Goal: Task Accomplishment & Management: Manage account settings

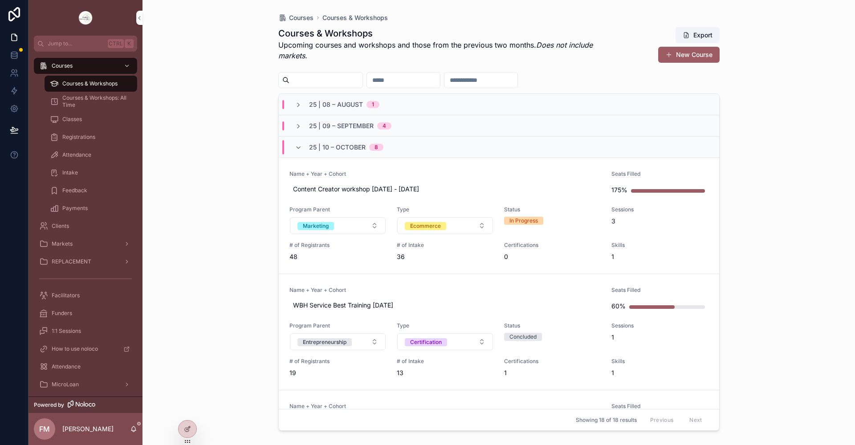
click at [294, 146] on div "25 | 10 – October 8" at bounding box center [339, 147] width 110 height 14
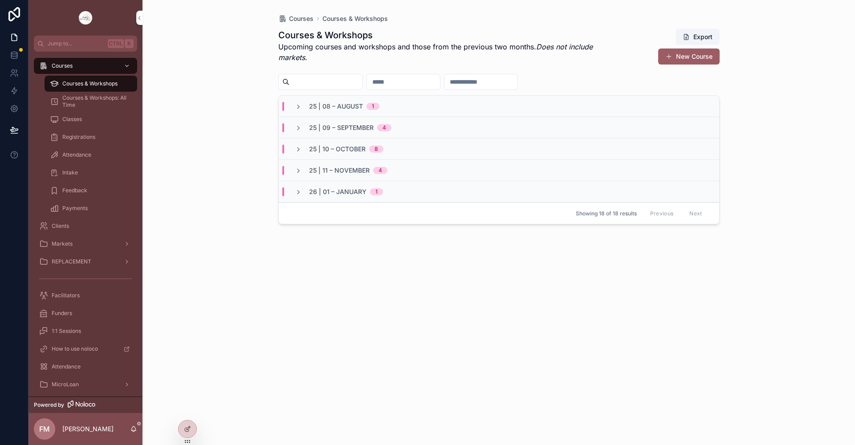
click at [416, 84] on input "scrollable content" at bounding box center [403, 82] width 73 height 12
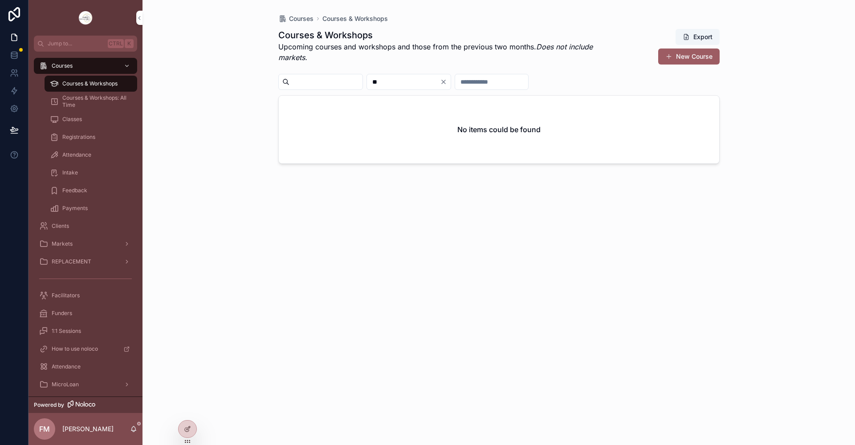
type input "*"
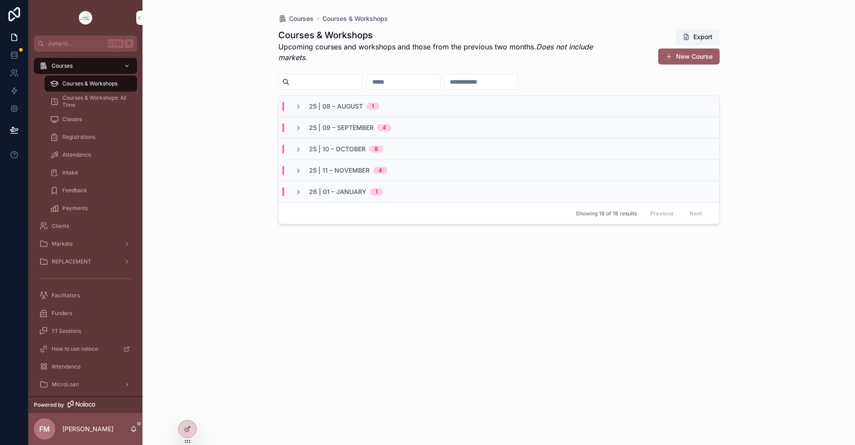
click at [518, 89] on div "scrollable content" at bounding box center [481, 82] width 74 height 16
click at [517, 87] on input "scrollable content" at bounding box center [480, 82] width 73 height 12
type input "****"
click at [297, 106] on icon "scrollable content" at bounding box center [298, 106] width 7 height 7
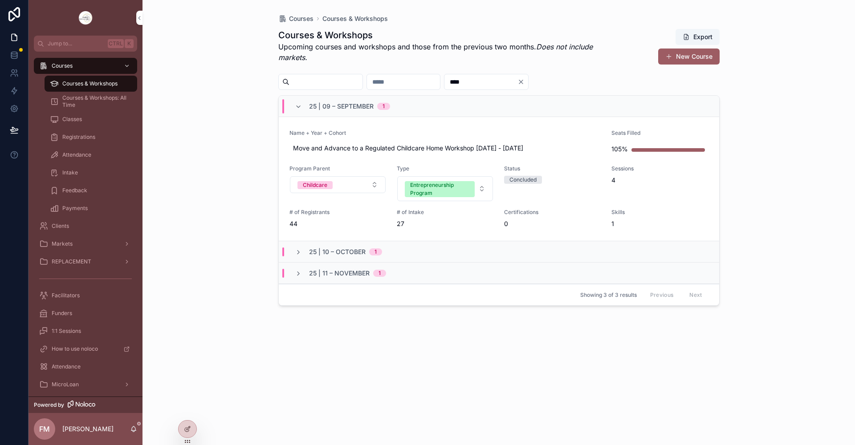
click at [300, 253] on icon "scrollable content" at bounding box center [298, 252] width 7 height 7
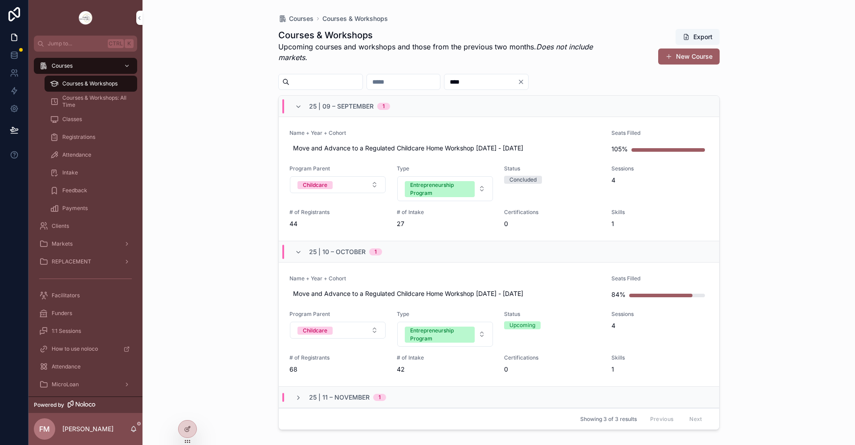
click at [296, 394] on span "scrollable content" at bounding box center [298, 397] width 7 height 7
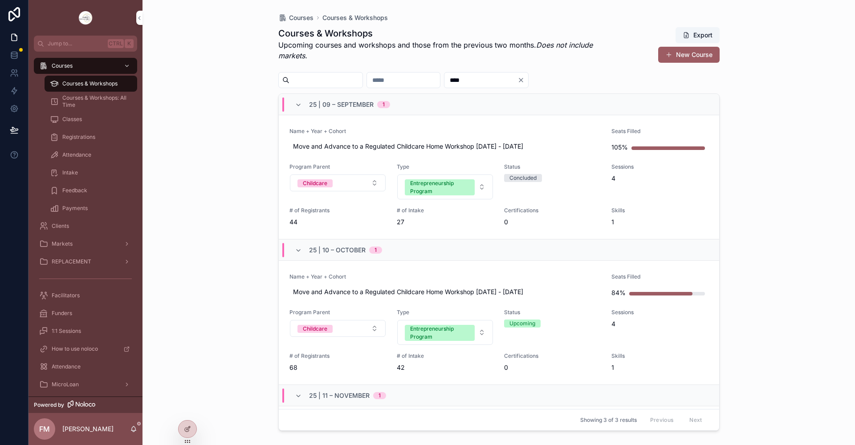
click at [469, 122] on link "Name + Year + Cohort Move and Advance to a Regulated Childcare Home Workshop Se…" at bounding box center [499, 177] width 440 height 124
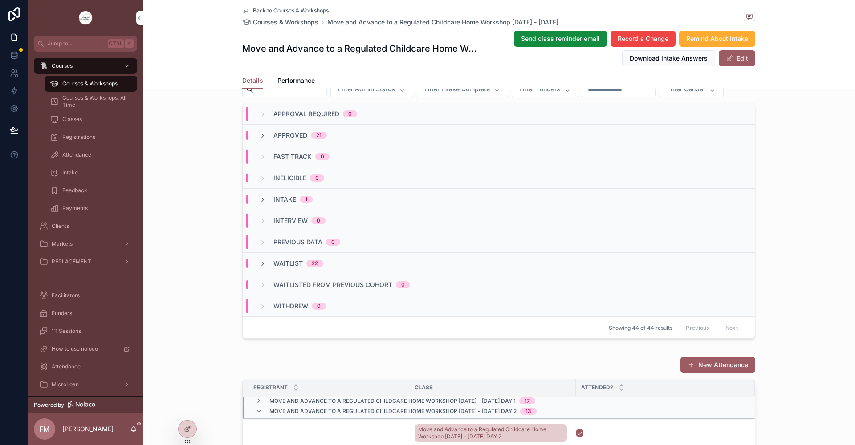
scroll to position [801, 0]
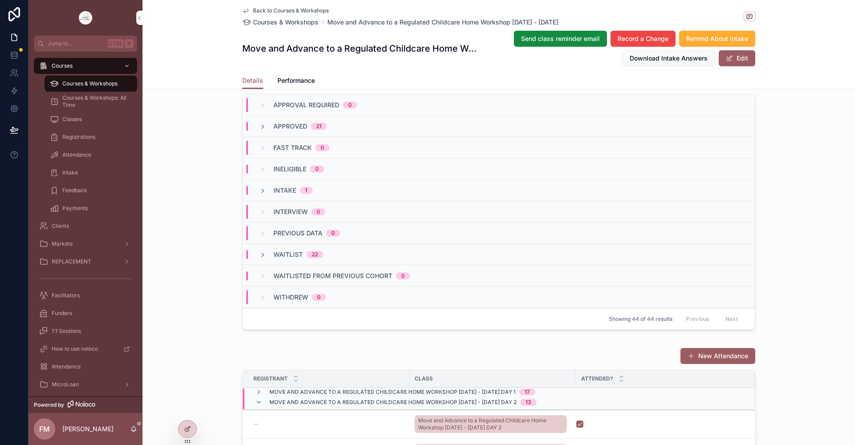
click at [300, 137] on div "Approved 21" at bounding box center [499, 126] width 512 height 21
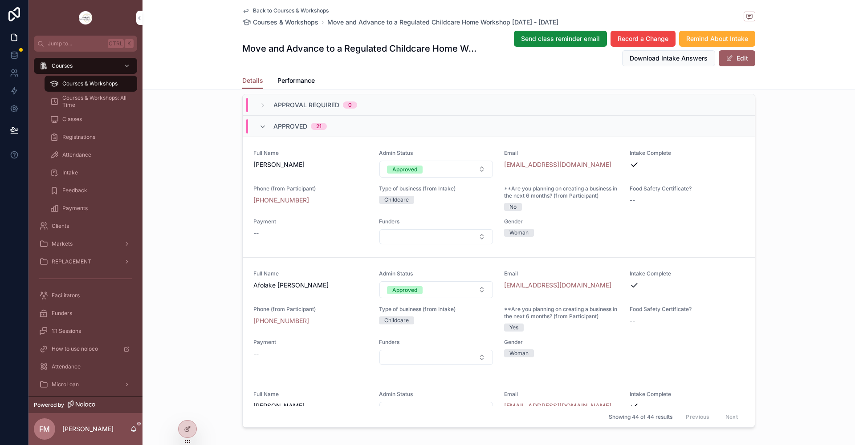
click at [456, 178] on button "Approved" at bounding box center [436, 169] width 114 height 17
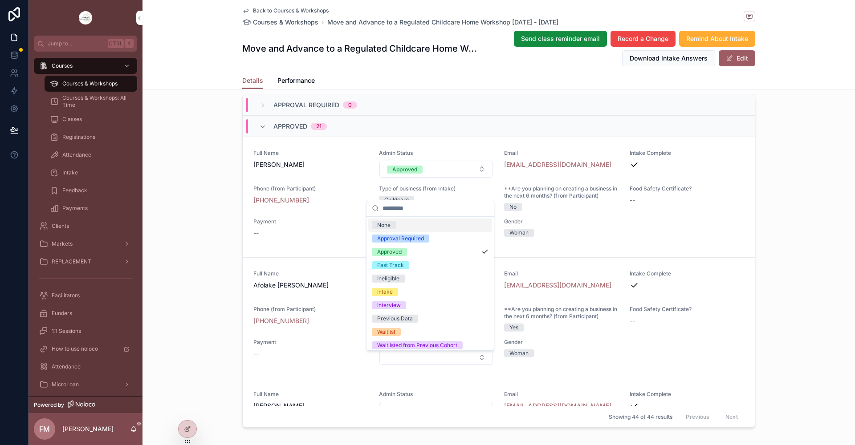
click at [261, 130] on icon "scrollable content" at bounding box center [262, 126] width 7 height 7
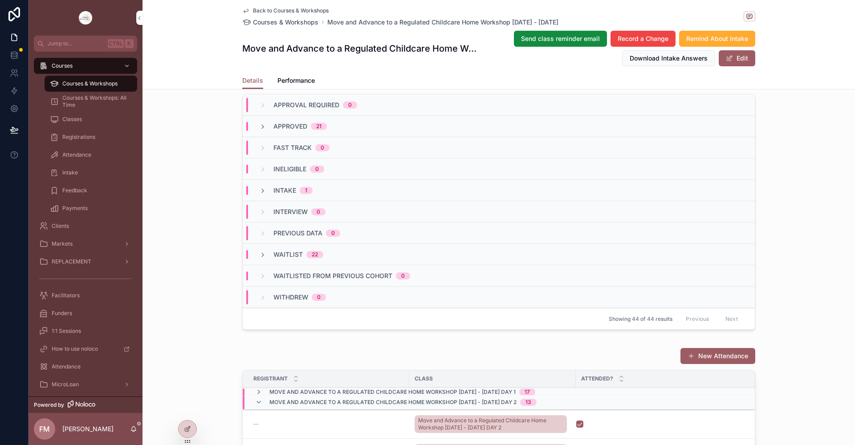
click at [261, 195] on icon "scrollable content" at bounding box center [262, 190] width 7 height 7
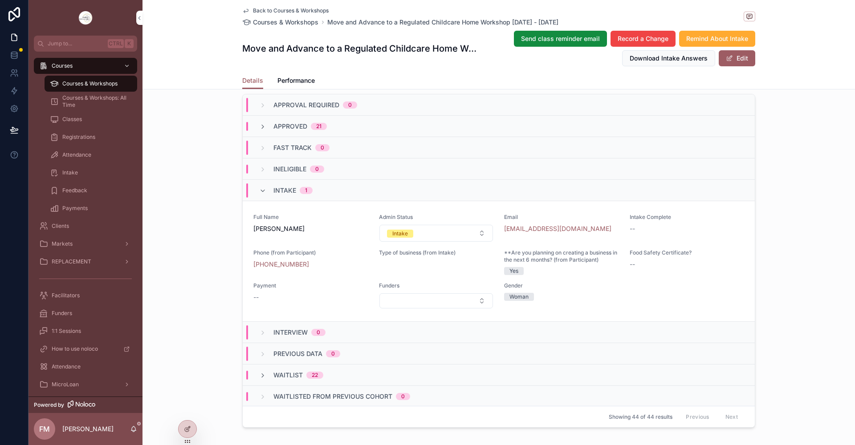
click at [259, 130] on icon "scrollable content" at bounding box center [262, 126] width 7 height 7
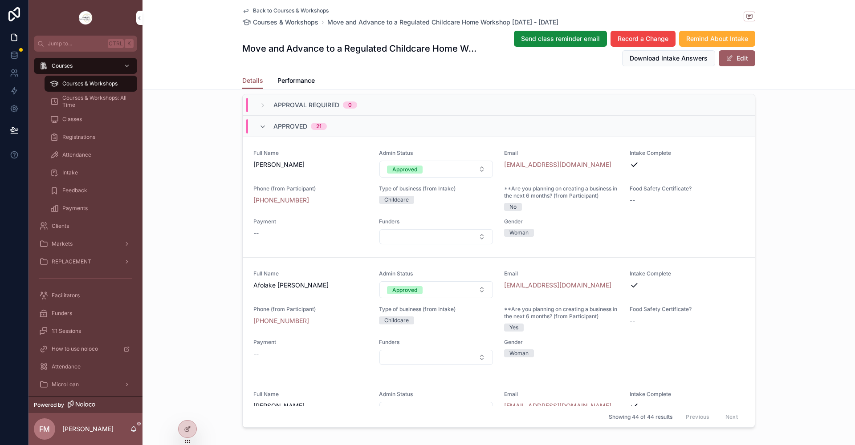
click at [259, 130] on icon "scrollable content" at bounding box center [262, 126] width 7 height 7
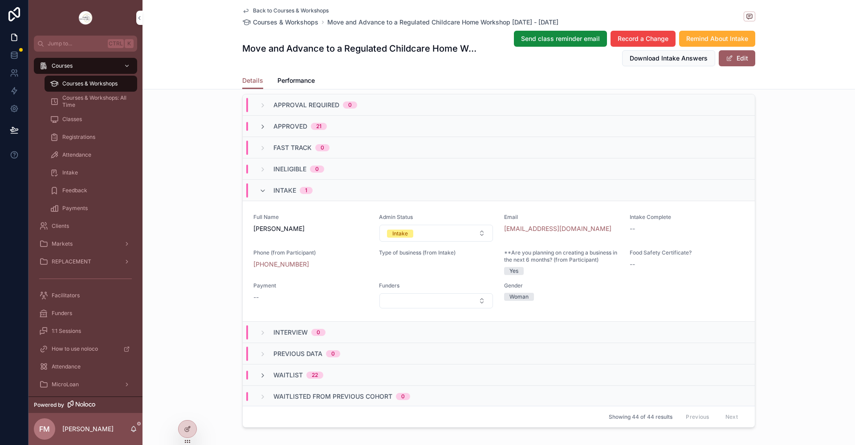
click at [262, 379] on icon "scrollable content" at bounding box center [262, 375] width 7 height 7
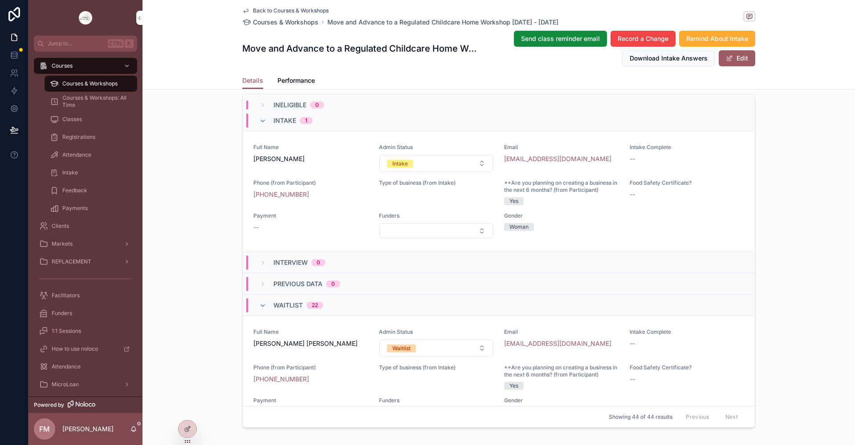
scroll to position [223, 0]
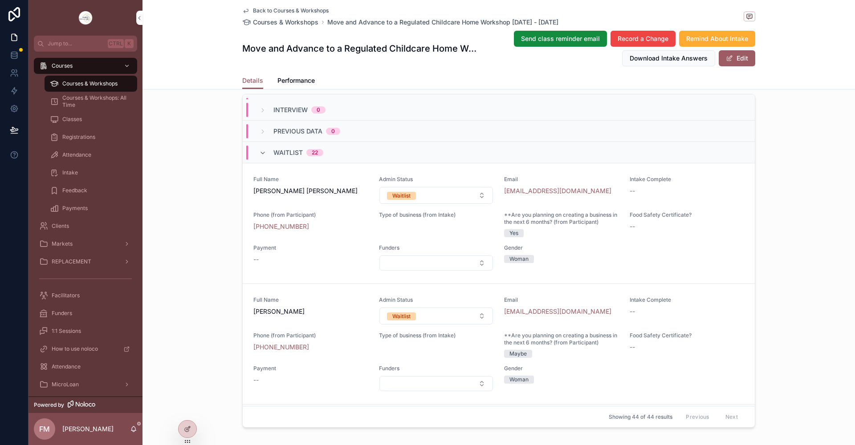
click at [460, 204] on button "Waitlist" at bounding box center [436, 195] width 114 height 17
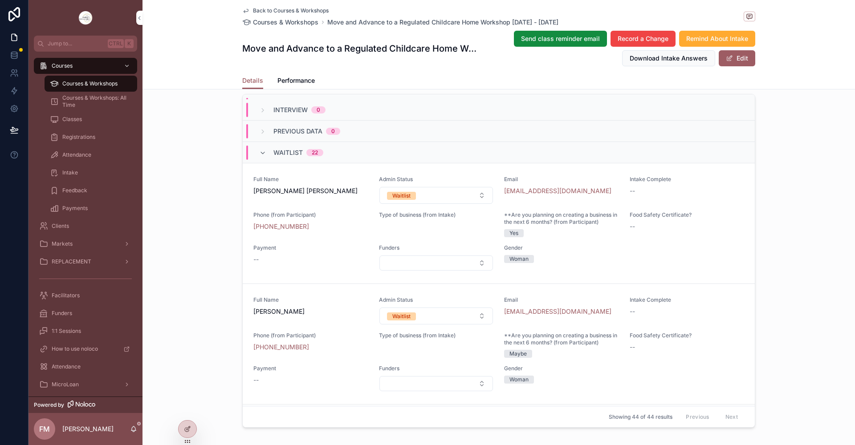
scroll to position [0, 0]
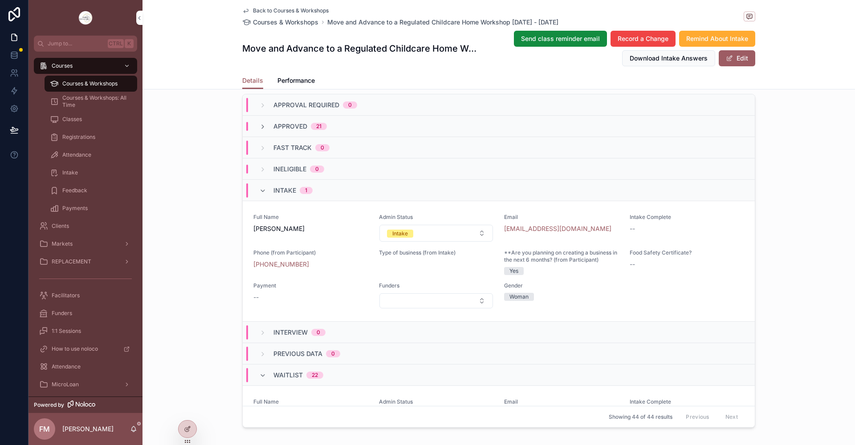
click at [260, 195] on icon "scrollable content" at bounding box center [262, 190] width 7 height 7
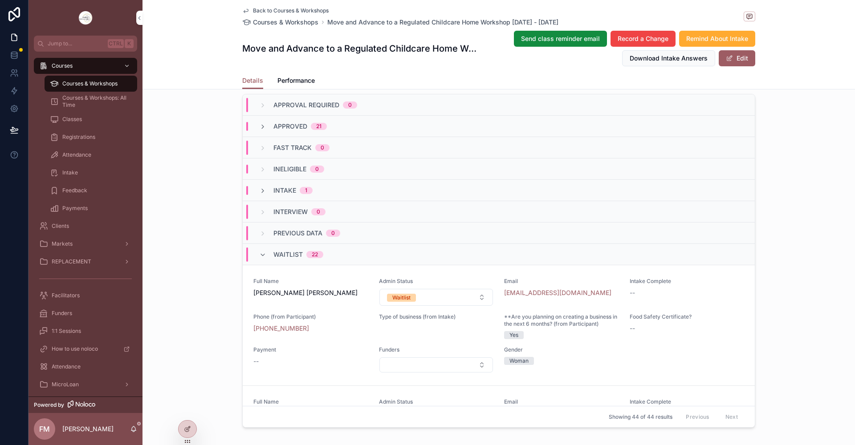
click at [260, 130] on icon "scrollable content" at bounding box center [262, 126] width 7 height 7
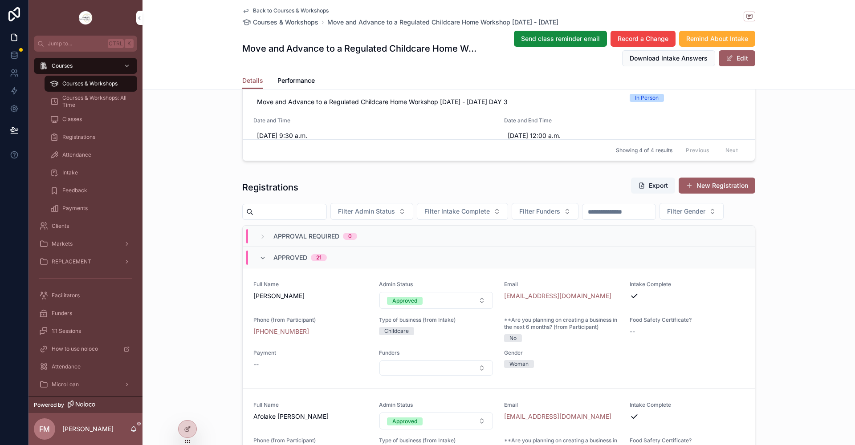
scroll to position [668, 0]
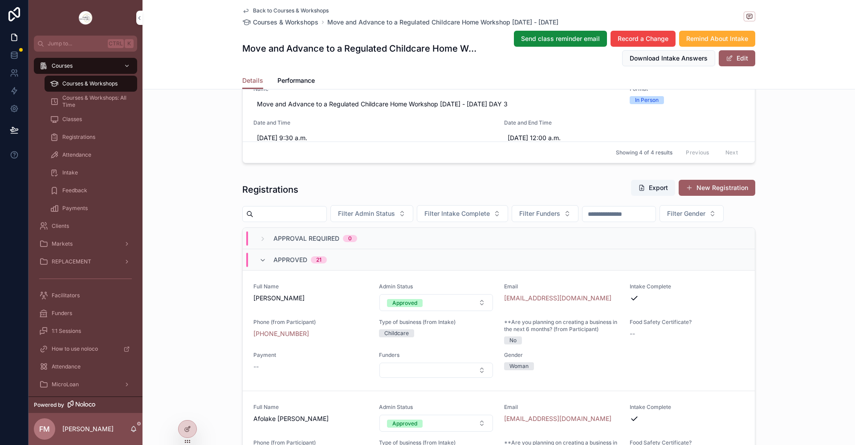
click at [395, 217] on span "Filter Admin Status" at bounding box center [366, 213] width 57 height 9
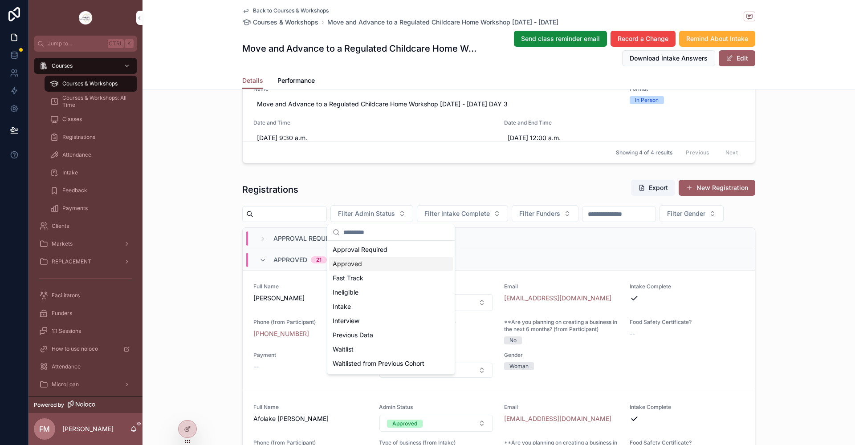
click at [386, 268] on div "Approved" at bounding box center [391, 264] width 124 height 14
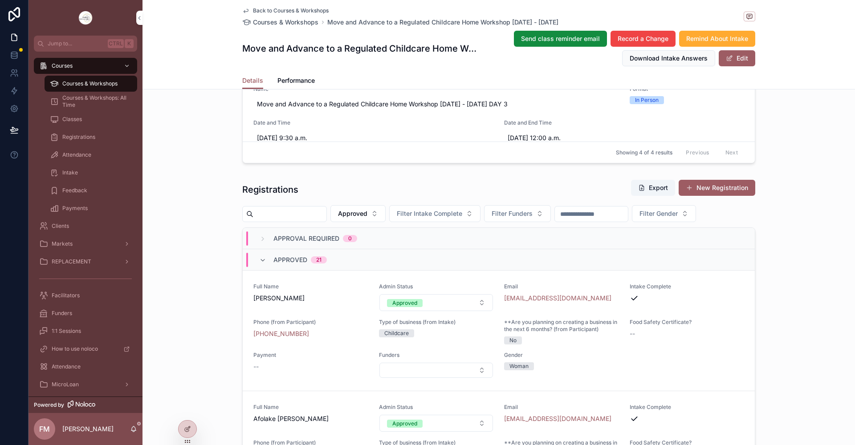
click at [651, 183] on button "Export" at bounding box center [653, 188] width 44 height 16
click at [208, 120] on div "**********" at bounding box center [498, 52] width 712 height 1034
click at [674, 60] on span "Download Intake Answers" at bounding box center [668, 58] width 78 height 9
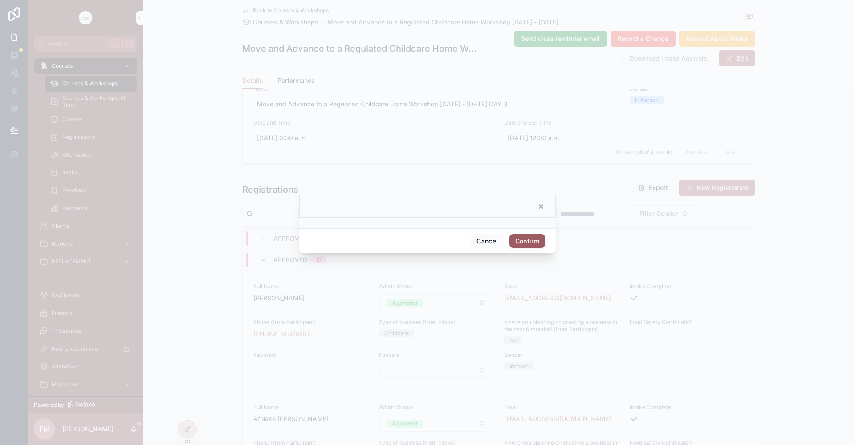
click at [523, 246] on button "Confirm" at bounding box center [527, 241] width 36 height 14
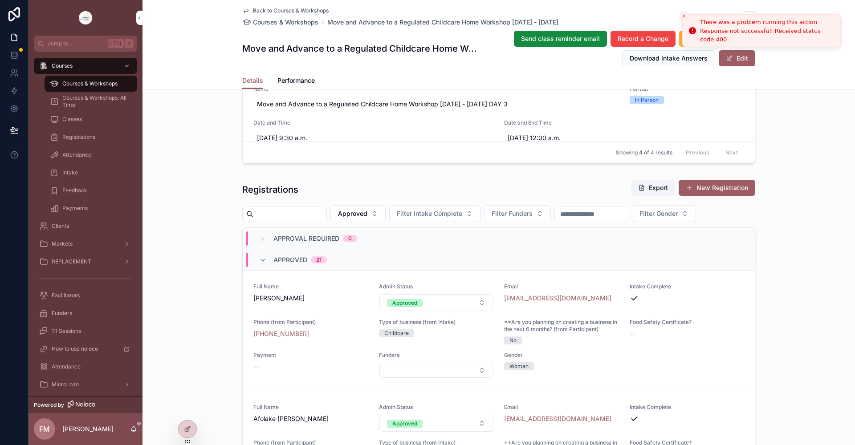
click at [682, 17] on icon "Close toast" at bounding box center [683, 15] width 5 height 5
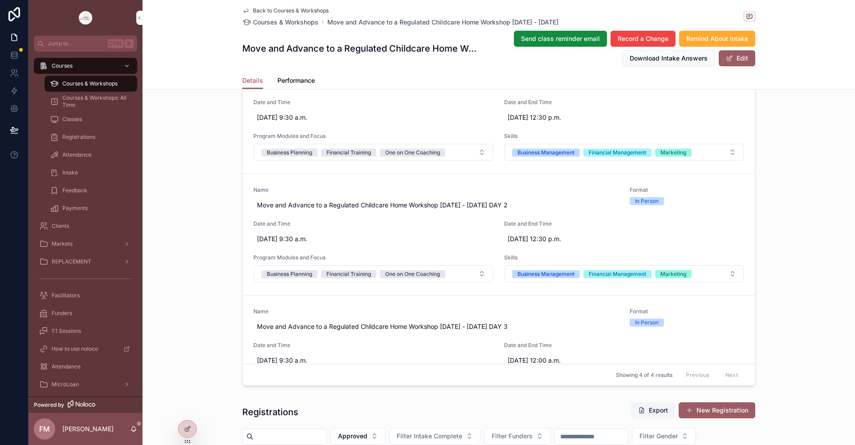
scroll to position [712, 0]
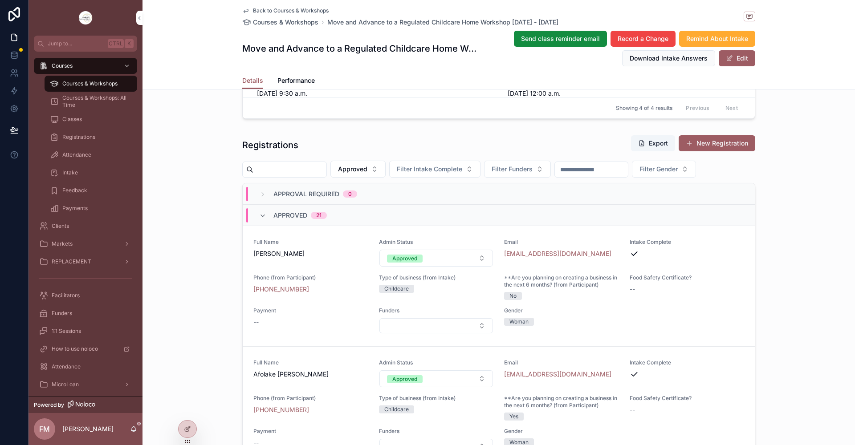
click at [731, 59] on button "Edit" at bounding box center [737, 58] width 37 height 16
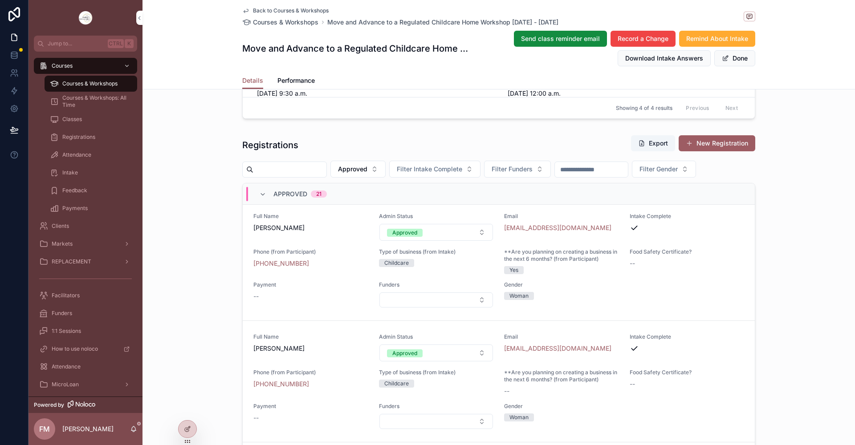
scroll to position [0, 0]
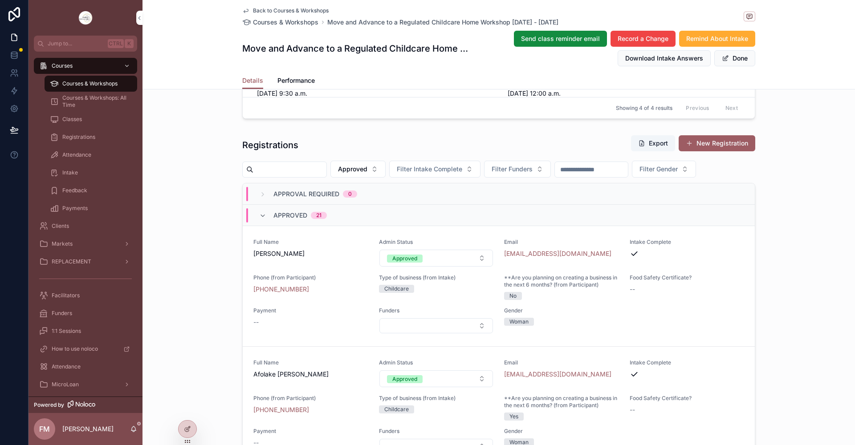
click at [747, 56] on button "Done" at bounding box center [734, 58] width 41 height 16
click at [185, 430] on icon at bounding box center [187, 430] width 4 height 4
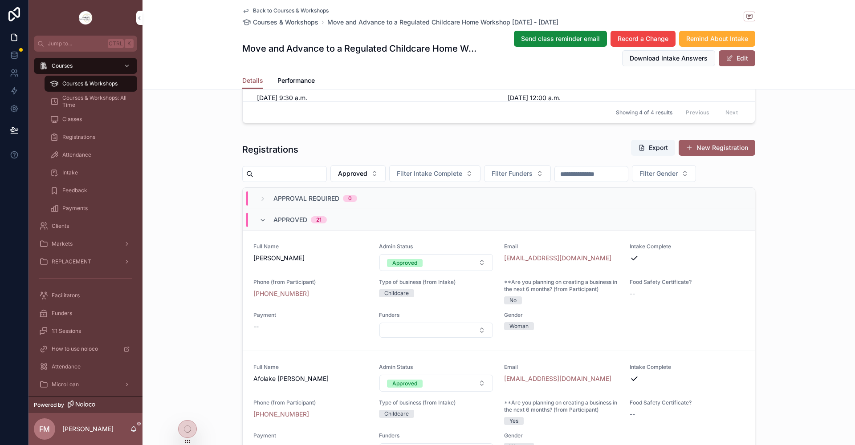
scroll to position [712, 0]
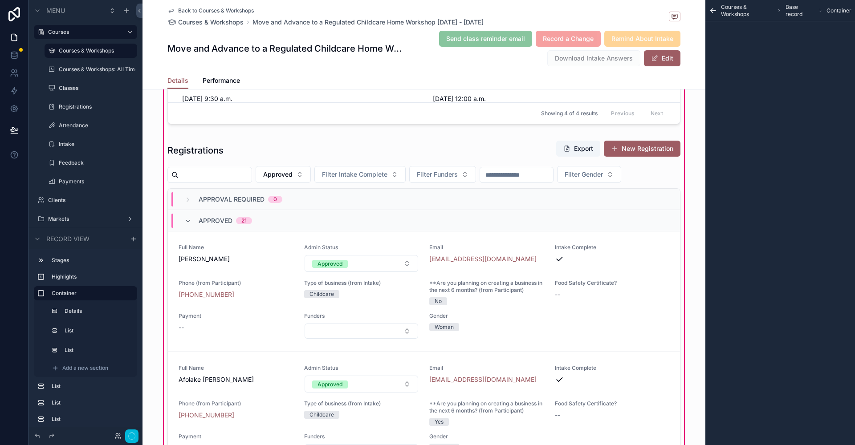
click at [514, 147] on div "scrollable content" at bounding box center [424, 333] width 524 height 393
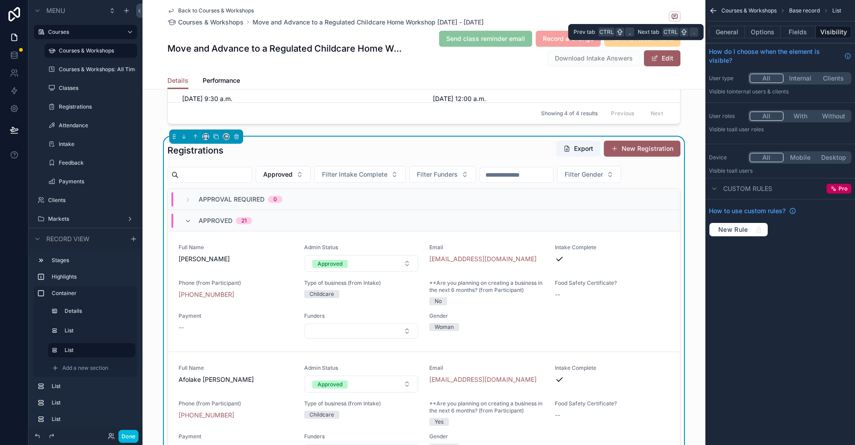
click at [772, 37] on button "Options" at bounding box center [763, 32] width 36 height 12
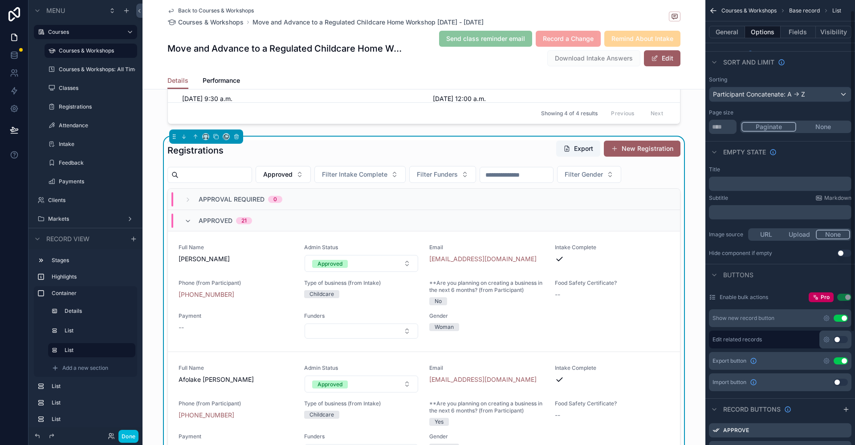
scroll to position [0, 0]
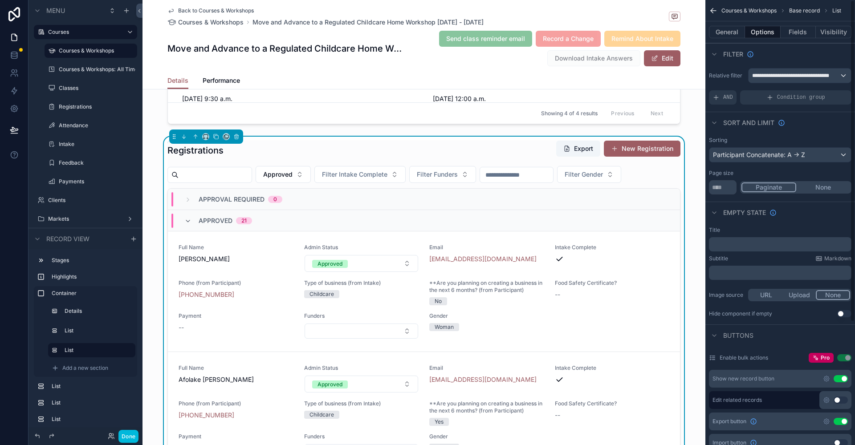
click at [801, 35] on button "Fields" at bounding box center [798, 32] width 36 height 12
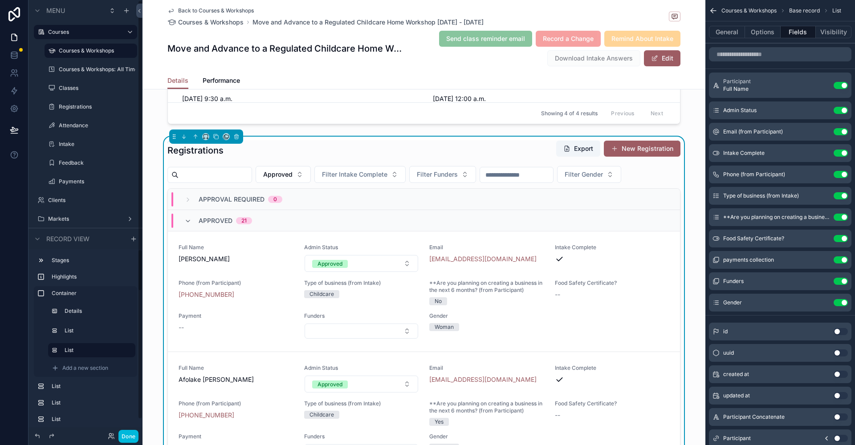
click at [127, 430] on button "Done" at bounding box center [128, 436] width 20 height 13
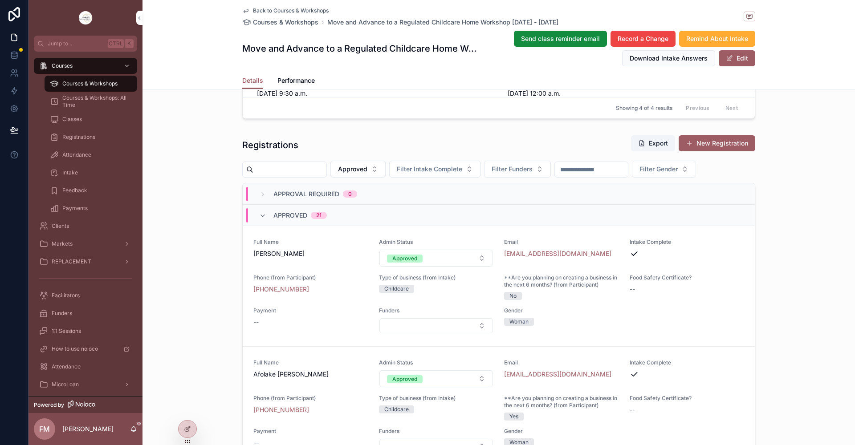
click at [261, 218] on icon "scrollable content" at bounding box center [262, 215] width 7 height 7
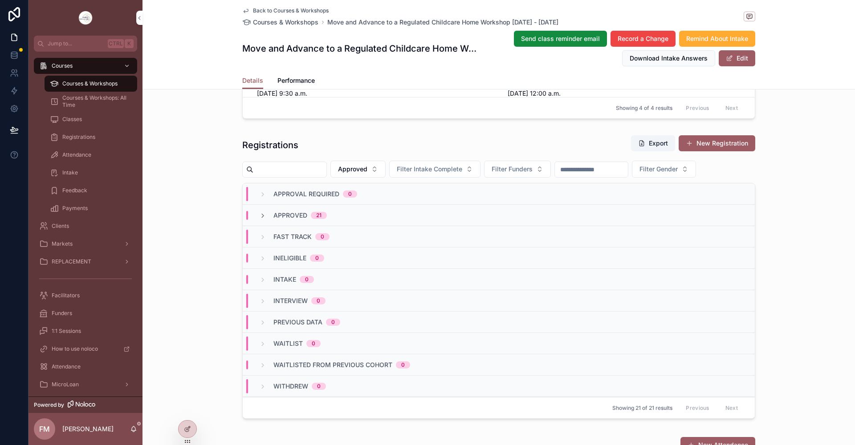
click at [260, 215] on icon "scrollable content" at bounding box center [262, 215] width 7 height 7
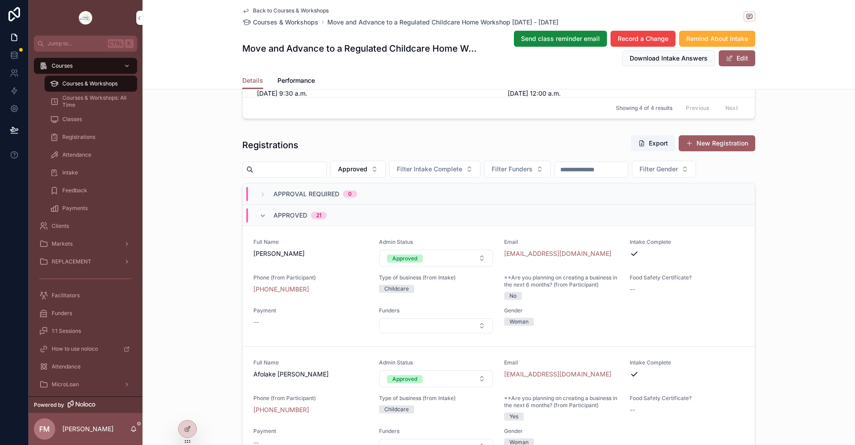
click at [425, 259] on button "Approved" at bounding box center [436, 258] width 114 height 17
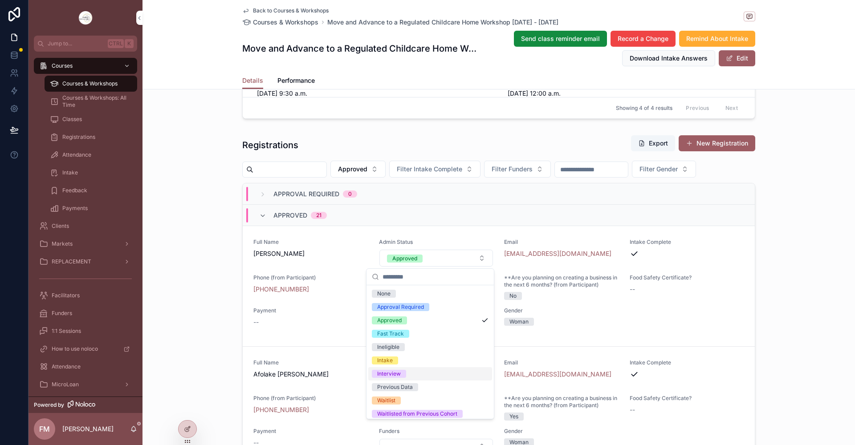
click at [191, 282] on div "**********" at bounding box center [498, 7] width 712 height 1034
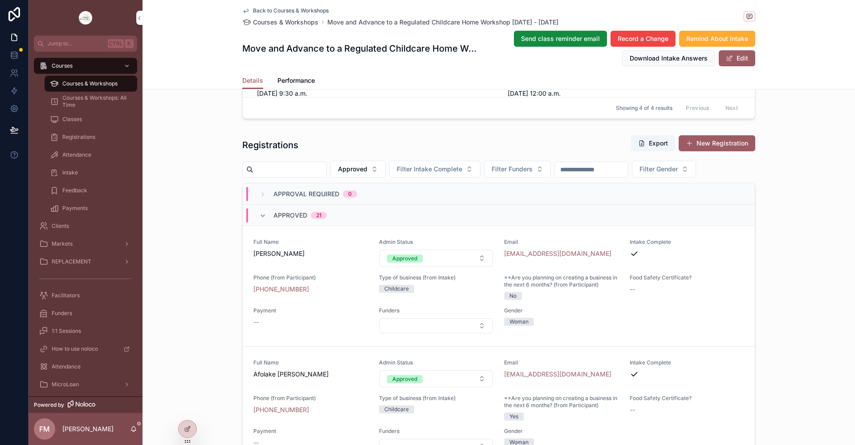
click at [261, 215] on icon "scrollable content" at bounding box center [262, 215] width 7 height 7
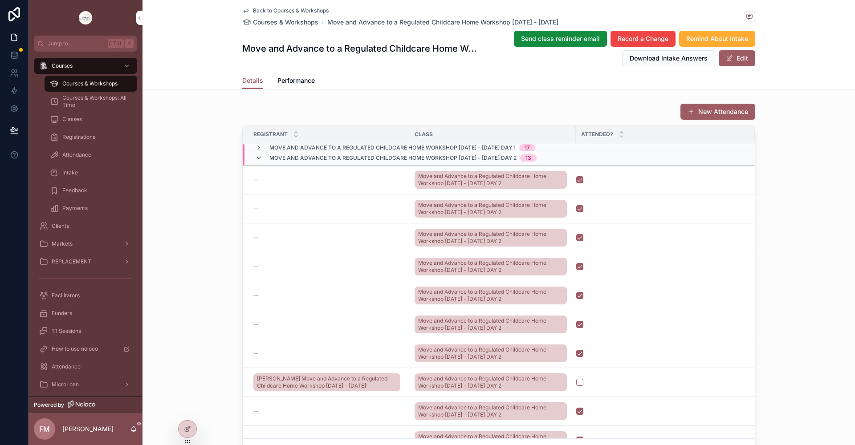
scroll to position [979, 0]
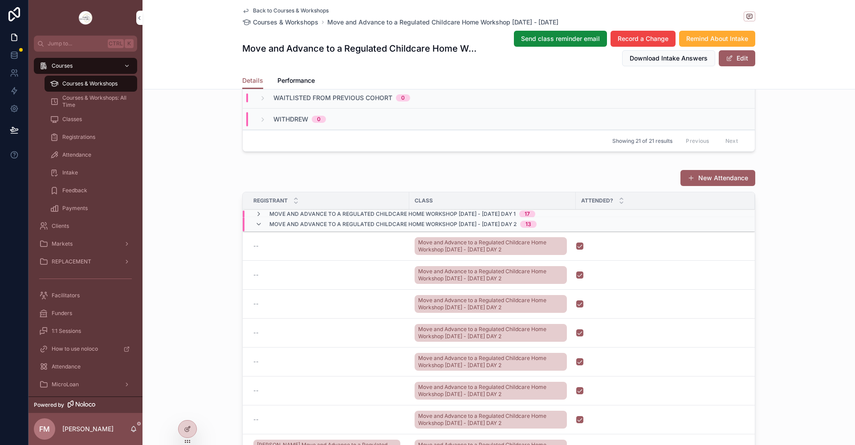
click at [706, 181] on button "New Attendance" at bounding box center [717, 178] width 75 height 16
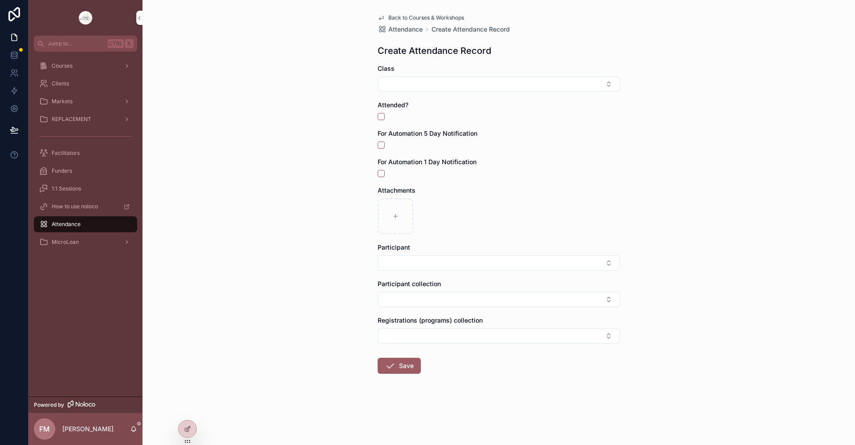
click at [86, 65] on div "Courses" at bounding box center [85, 66] width 93 height 14
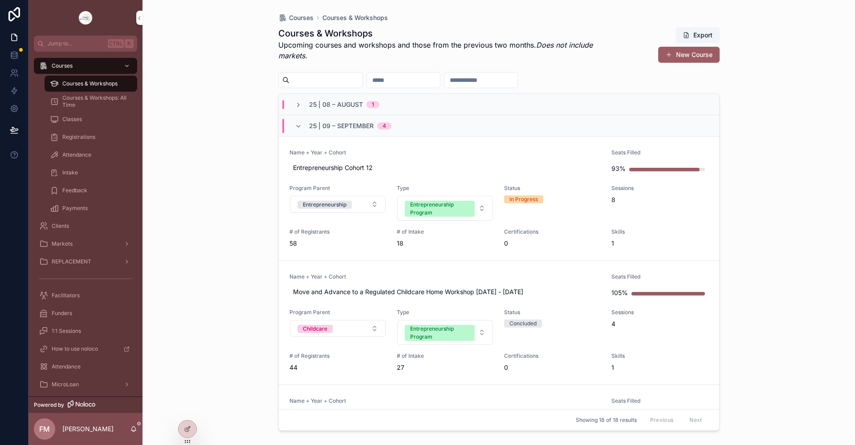
click at [296, 126] on icon "scrollable content" at bounding box center [298, 126] width 7 height 7
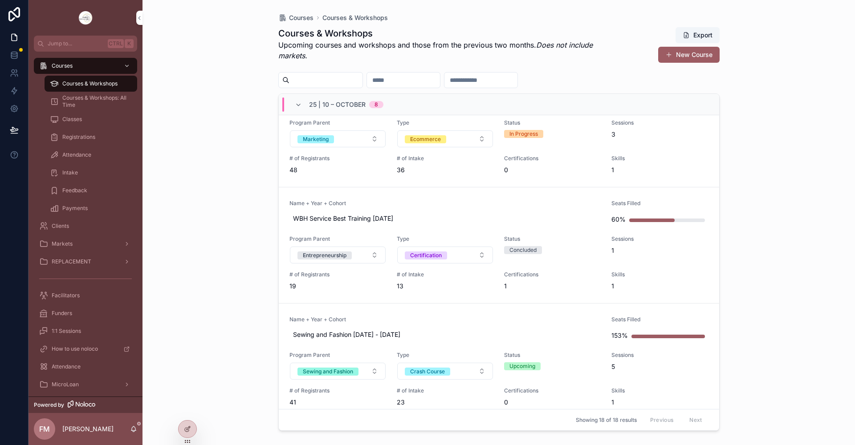
scroll to position [89, 0]
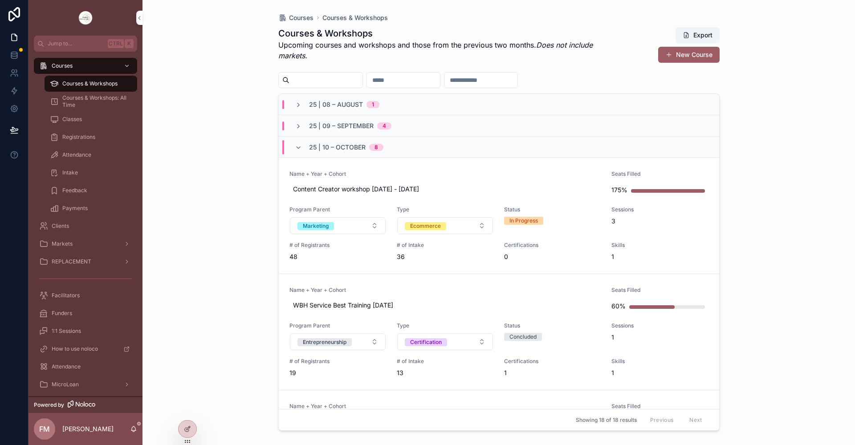
click at [298, 127] on icon "scrollable content" at bounding box center [298, 126] width 7 height 7
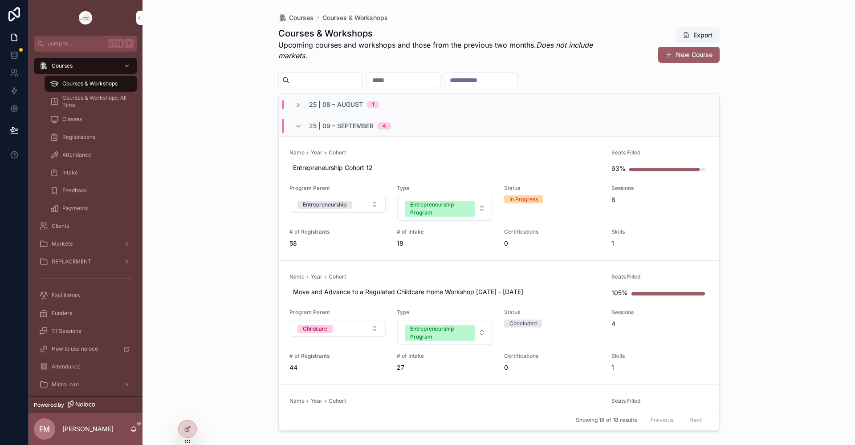
scroll to position [223, 0]
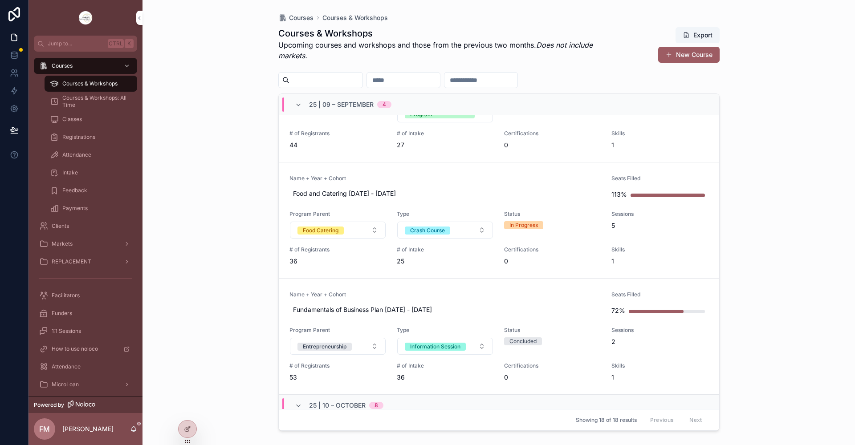
click at [456, 183] on div "Name + Year + Cohort Food and Catering [DATE] - [DATE]" at bounding box center [445, 188] width 312 height 27
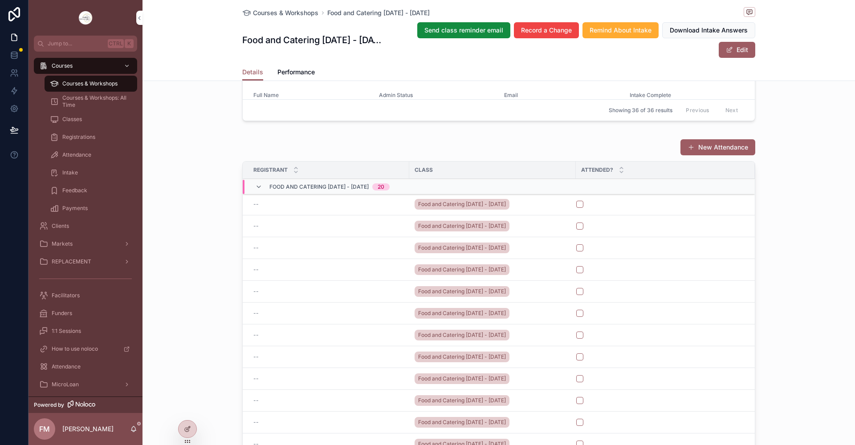
scroll to position [1055, 0]
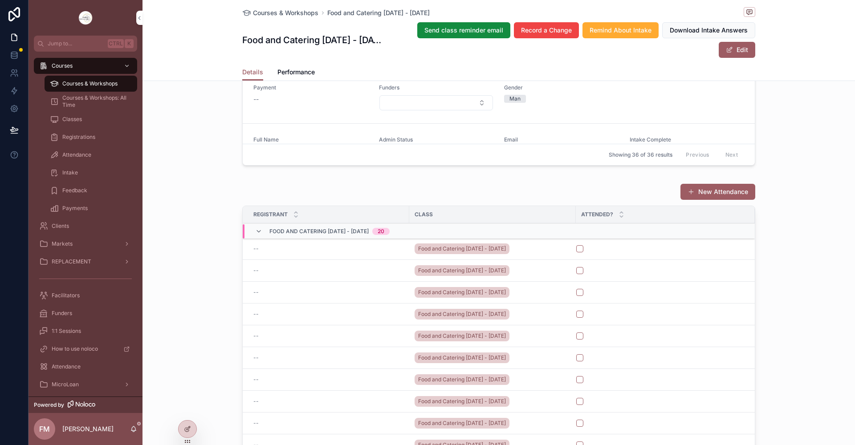
click at [701, 200] on button "New Attendance" at bounding box center [717, 192] width 75 height 16
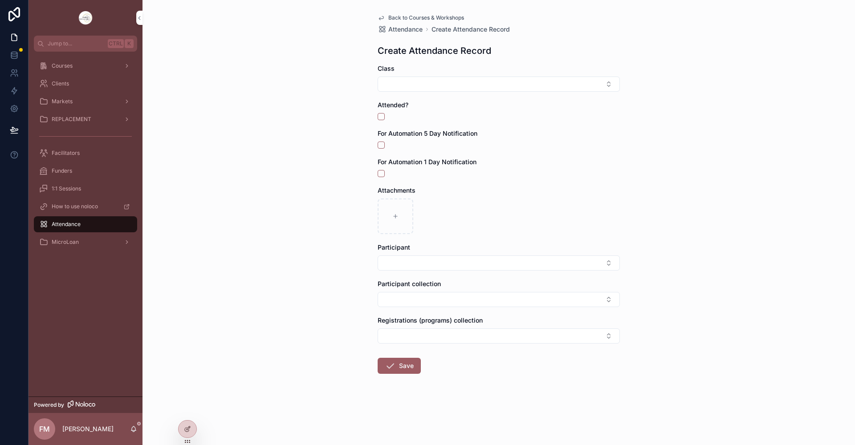
click at [394, 81] on button "Select Button" at bounding box center [499, 84] width 242 height 15
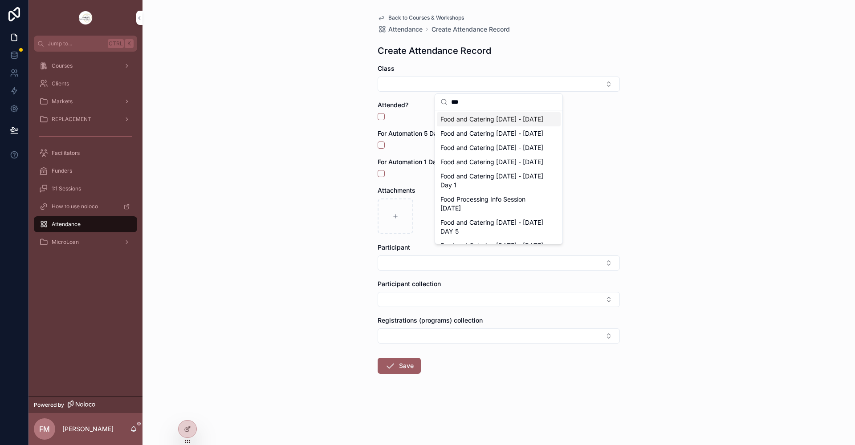
type input "***"
click at [512, 124] on span "Food and Catering Sep 5 - Oct 3 2025" at bounding box center [491, 119] width 103 height 9
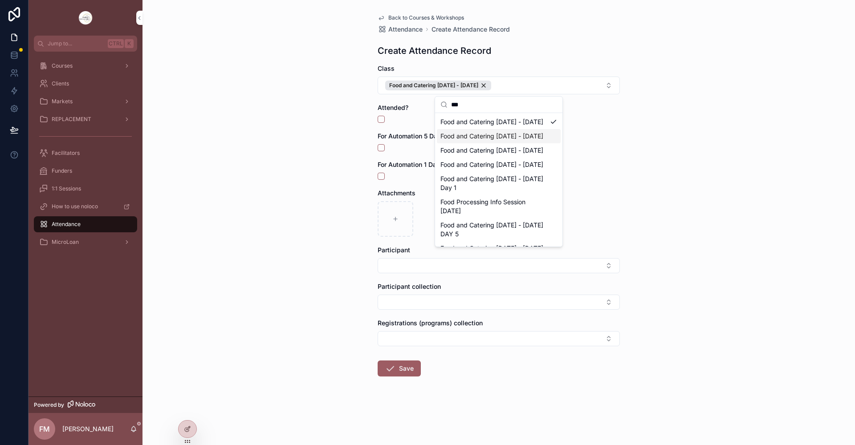
click at [752, 140] on div "Back to Courses & Workshops Attendance Create Attendance Record Create Attendan…" at bounding box center [498, 222] width 712 height 445
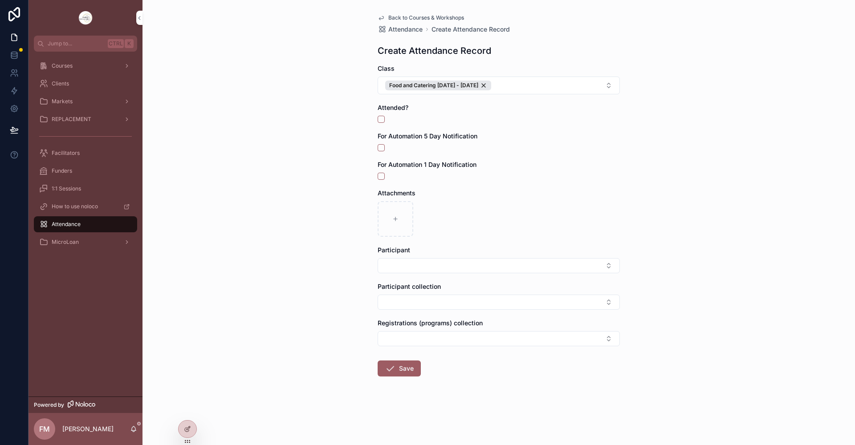
click at [382, 115] on div "Attended?" at bounding box center [499, 113] width 242 height 20
click at [381, 120] on button "scrollable content" at bounding box center [381, 119] width 7 height 7
click at [405, 265] on button "Select Button" at bounding box center [499, 265] width 242 height 15
type input "*****"
click at [516, 300] on div "Amita Bhattacharjee" at bounding box center [499, 301] width 124 height 14
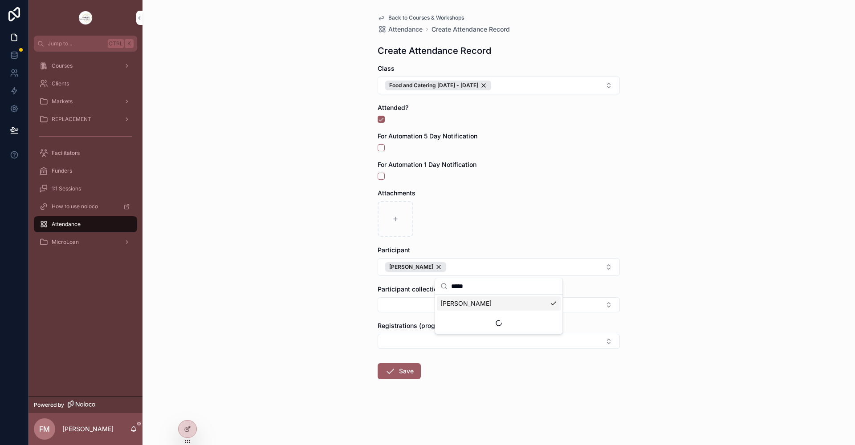
click at [329, 306] on div "Back to Courses & Workshops Attendance Create Attendance Record Create Attendan…" at bounding box center [498, 222] width 712 height 445
click at [438, 340] on button "Select Button" at bounding box center [499, 341] width 242 height 15
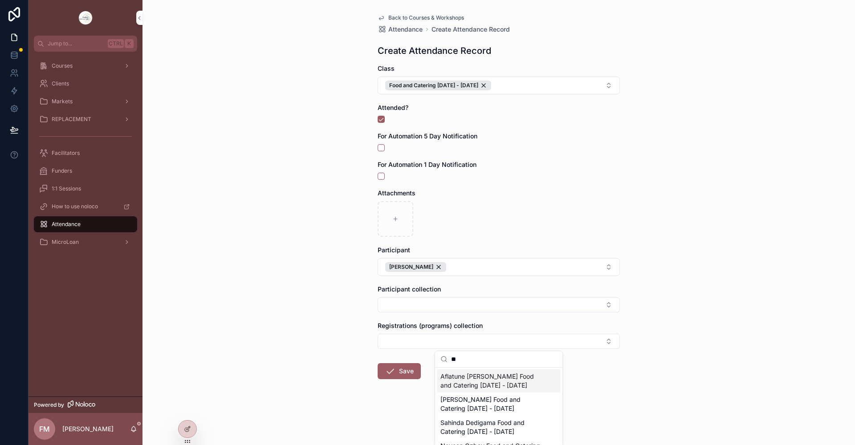
type input "*"
type input "*****"
click at [497, 383] on span "Amita Bhattacharjee Food and Catering Sep 5 - Oct 3 2025" at bounding box center [493, 381] width 106 height 18
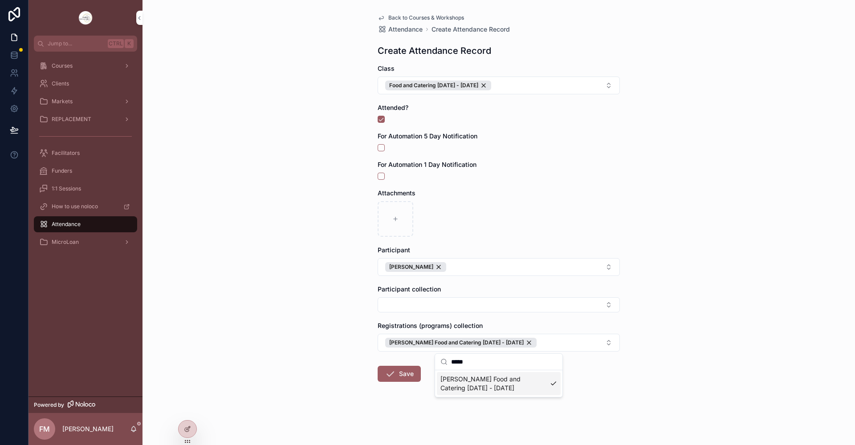
click at [749, 270] on div "Back to Courses & Workshops Attendance Create Attendance Record Create Attendan…" at bounding box center [498, 222] width 712 height 445
click at [392, 374] on icon "scrollable content" at bounding box center [390, 374] width 11 height 11
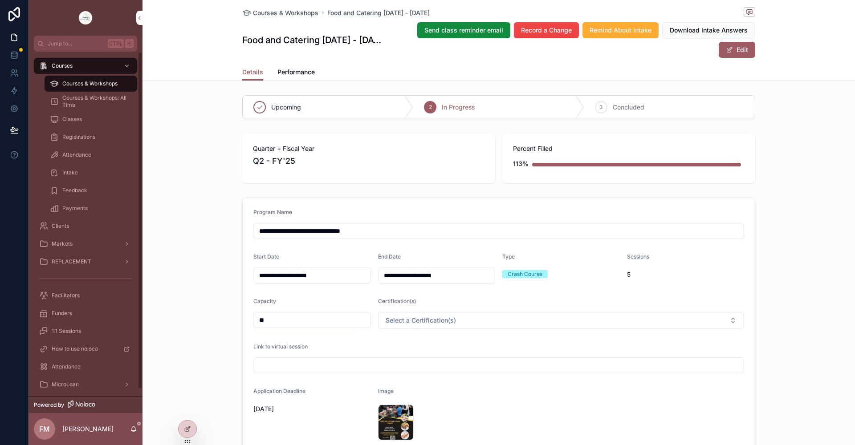
click at [89, 79] on div "Courses & Workshops" at bounding box center [91, 84] width 82 height 14
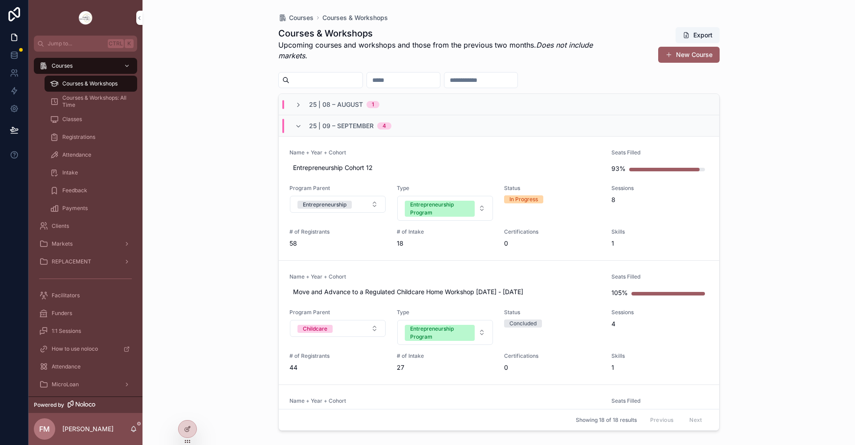
click at [497, 82] on input "scrollable content" at bounding box center [480, 80] width 73 height 12
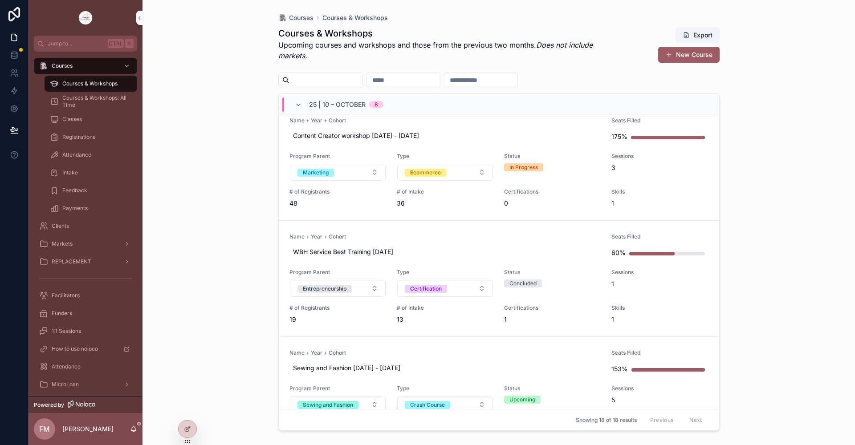
scroll to position [490, 0]
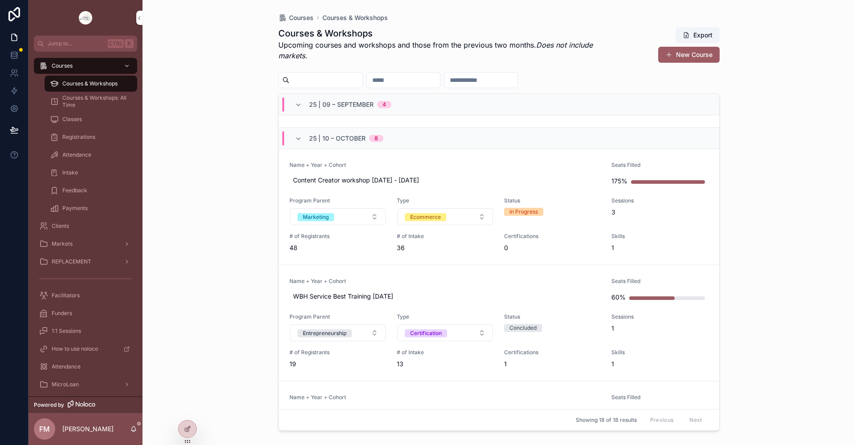
click at [444, 158] on link "Name + Year + Cohort Content Creator workshop Oct 1 - Oct 3 2025 Seats Filled 1…" at bounding box center [499, 207] width 440 height 116
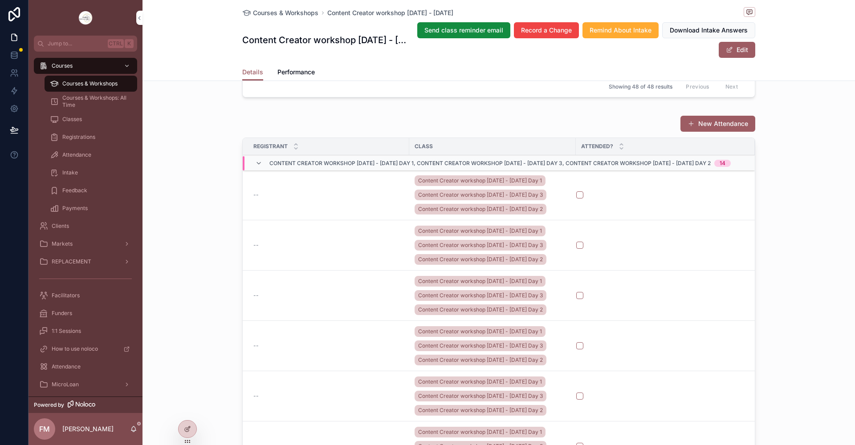
scroll to position [979, 0]
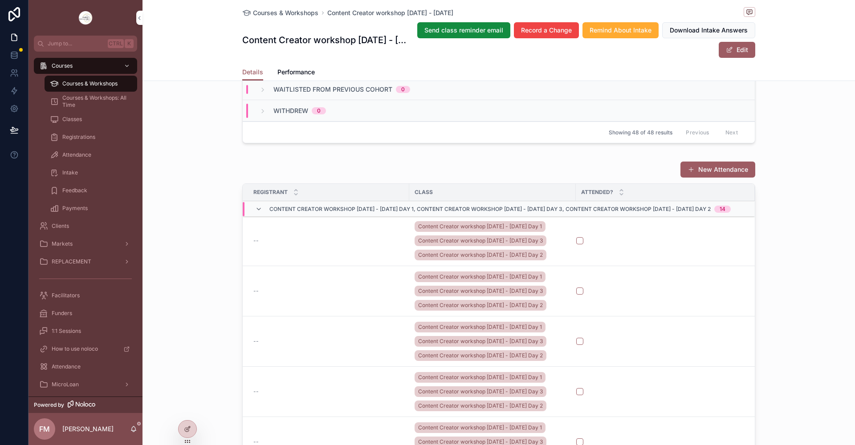
click at [691, 178] on button "New Attendance" at bounding box center [717, 170] width 75 height 16
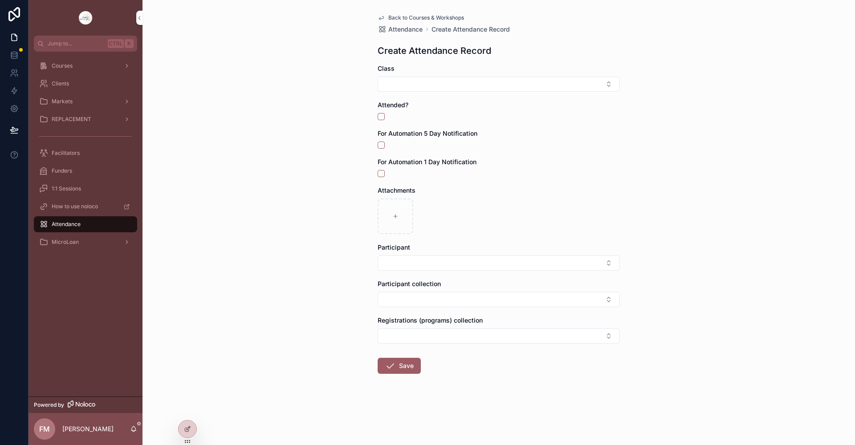
click at [397, 79] on button "Select Button" at bounding box center [499, 84] width 242 height 15
click at [466, 98] on input "******" at bounding box center [504, 102] width 106 height 16
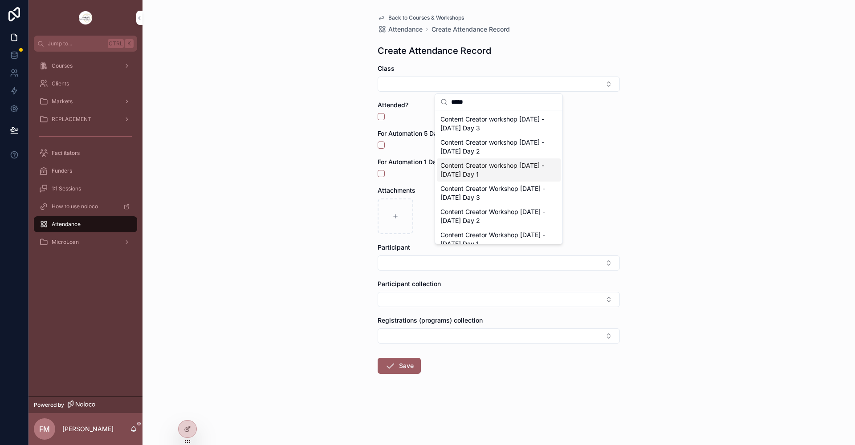
type input "*****"
click at [523, 174] on span "Content Creator workshop Oct 1 - Oct 3 2025 Day 1" at bounding box center [493, 170] width 106 height 18
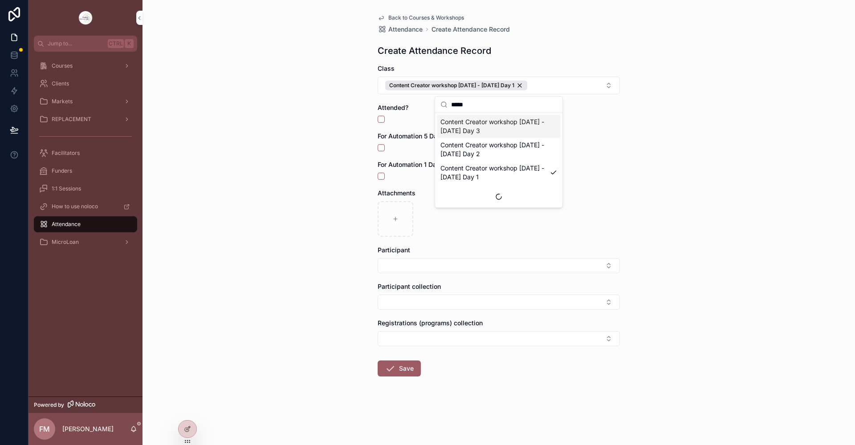
click at [315, 105] on div "Back to Courses & Workshops Attendance Create Attendance Record Create Attendan…" at bounding box center [498, 222] width 712 height 445
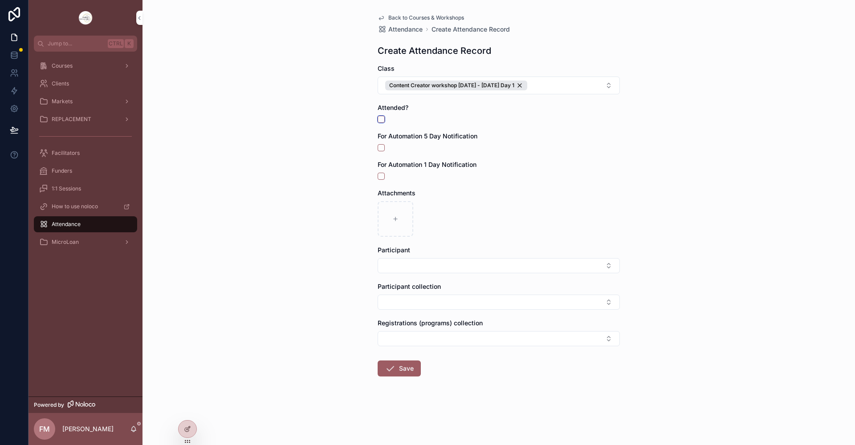
click at [380, 117] on button "scrollable content" at bounding box center [381, 119] width 7 height 7
click at [396, 268] on button "Select Button" at bounding box center [499, 265] width 242 height 15
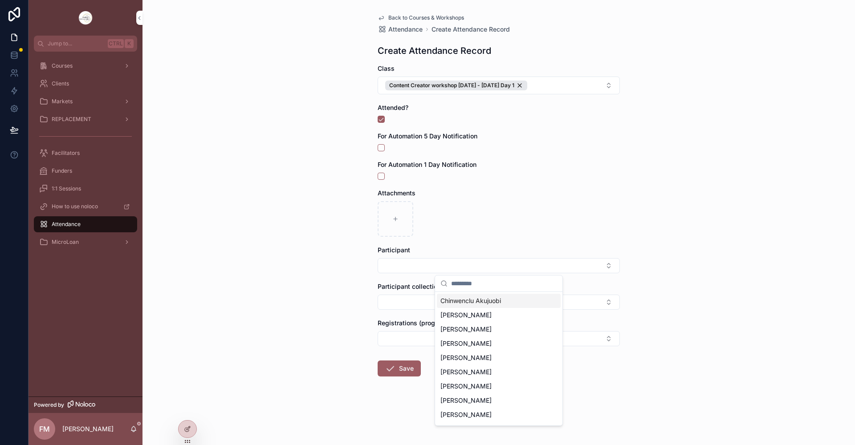
click at [301, 235] on div "Back to Courses & Workshops Attendance Create Attendance Record Create Attendan…" at bounding box center [498, 222] width 712 height 445
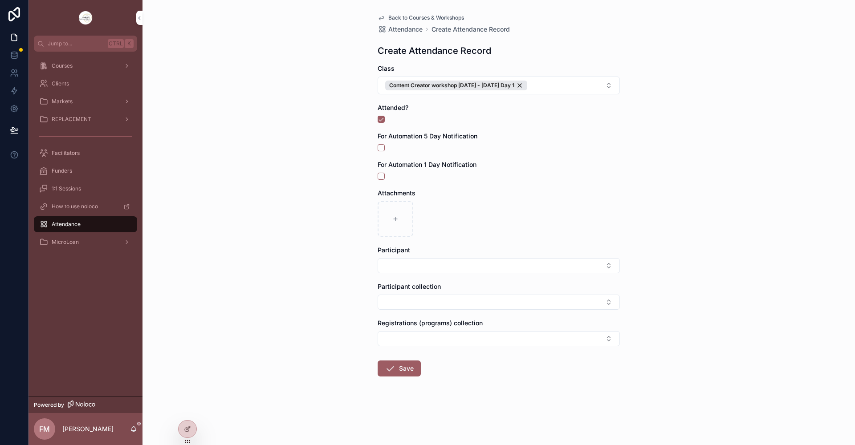
click at [66, 65] on span "Courses" at bounding box center [62, 65] width 21 height 7
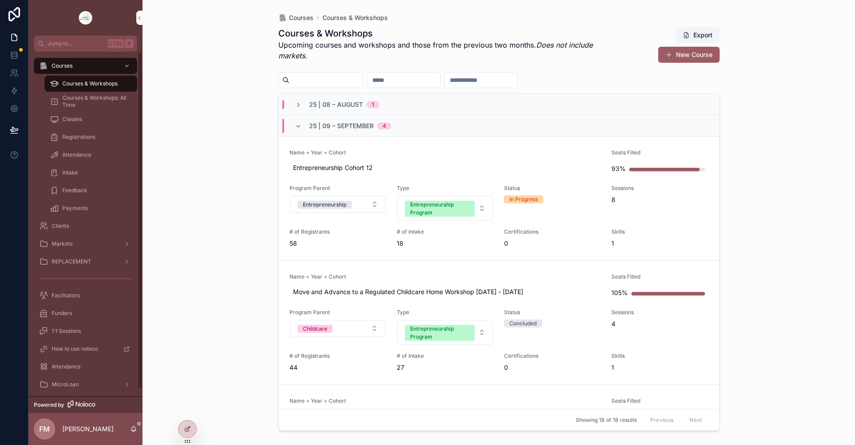
click at [114, 79] on div "Courses & Workshops" at bounding box center [91, 84] width 82 height 14
drag, startPoint x: 203, startPoint y: 157, endPoint x: 294, endPoint y: 128, distance: 96.0
click at [295, 128] on icon "scrollable content" at bounding box center [298, 126] width 7 height 7
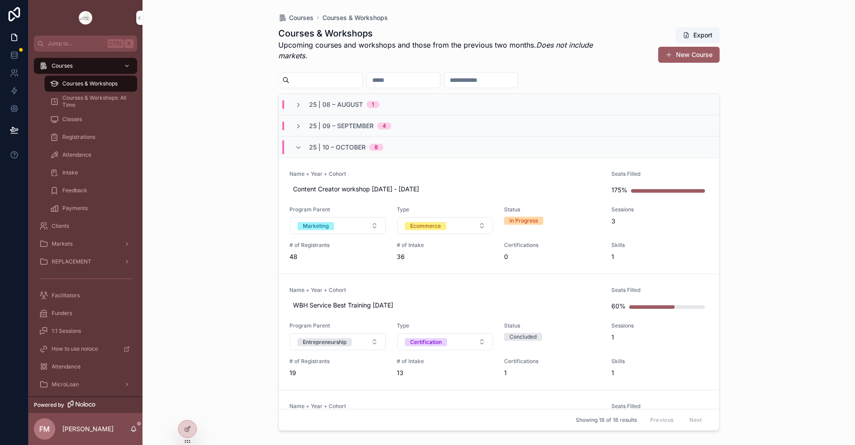
click at [297, 126] on icon "scrollable content" at bounding box center [298, 126] width 7 height 7
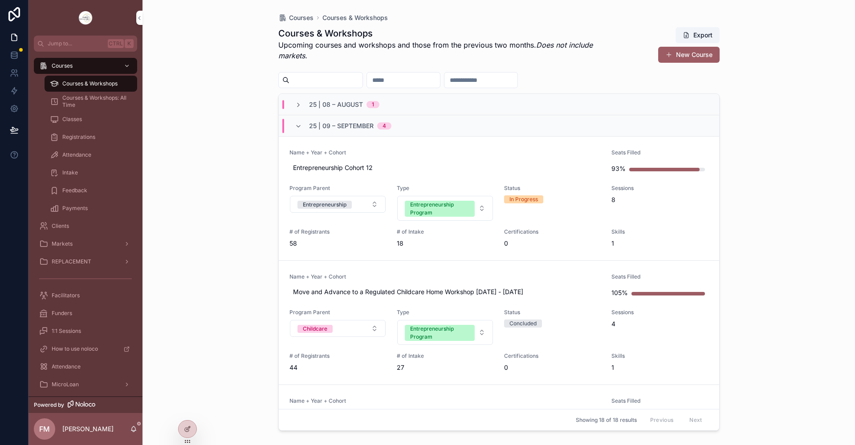
click at [300, 128] on icon "scrollable content" at bounding box center [298, 126] width 7 height 7
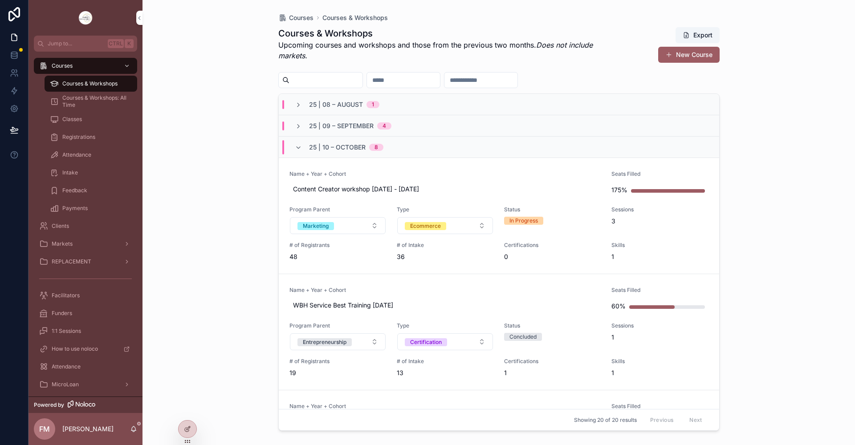
click at [298, 149] on icon "scrollable content" at bounding box center [298, 147] width 7 height 7
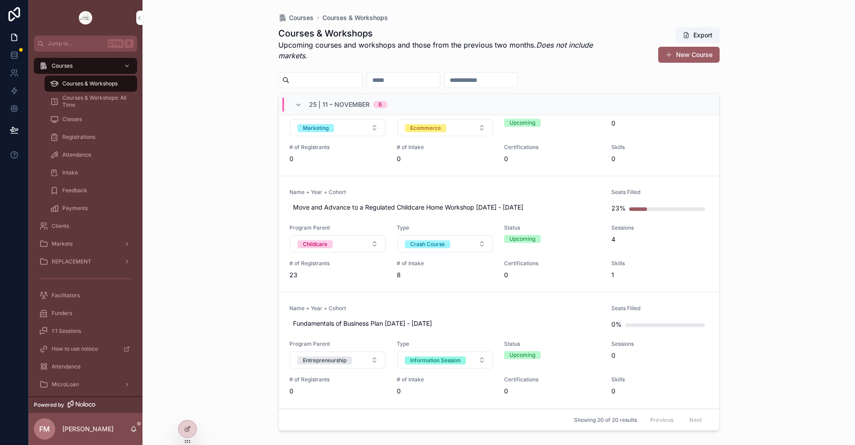
scroll to position [45, 0]
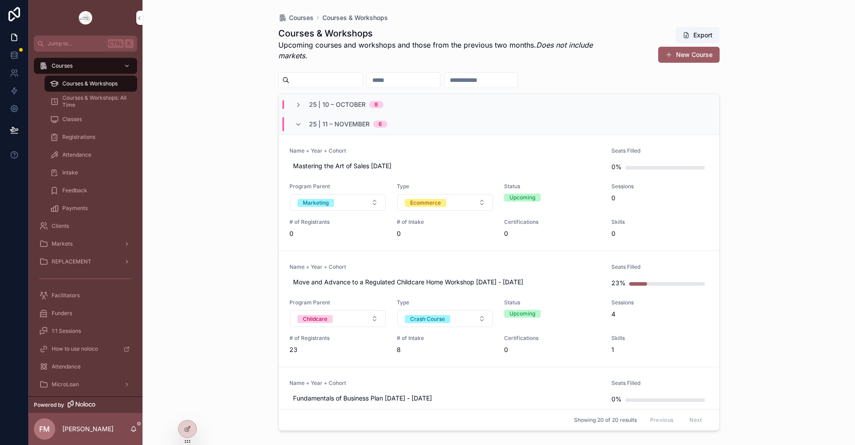
click at [529, 260] on link "Name + Year + Cohort Move and Advance to a Regulated Childcare Home Workshop [D…" at bounding box center [499, 309] width 440 height 116
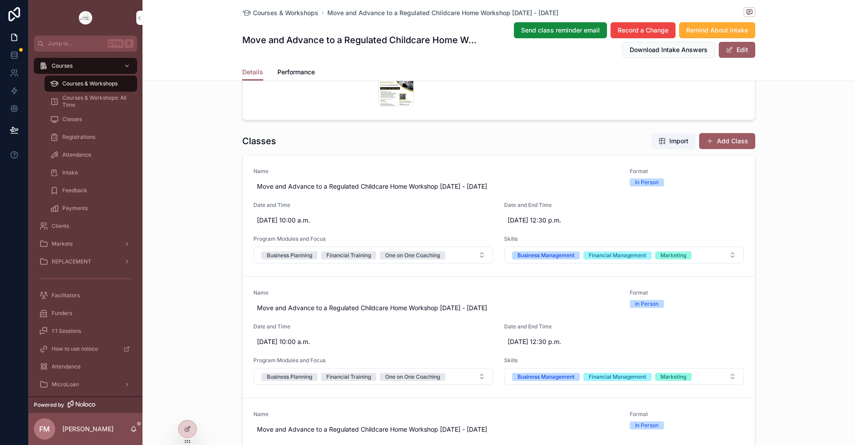
scroll to position [356, 0]
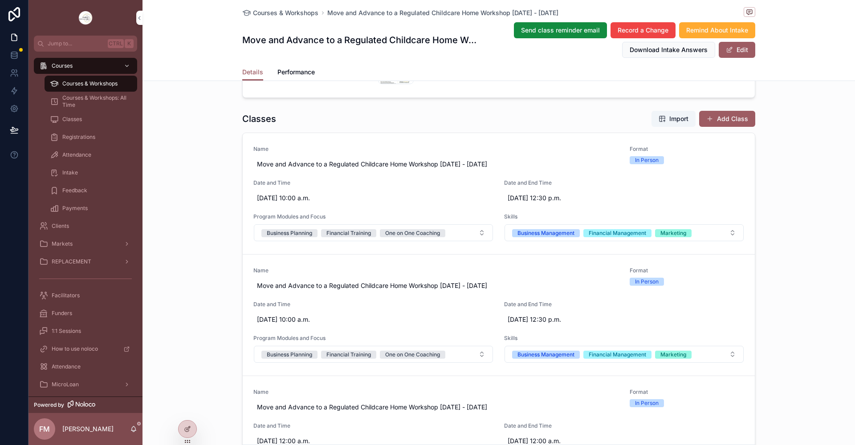
click at [629, 155] on div "Format In Person" at bounding box center [686, 155] width 115 height 19
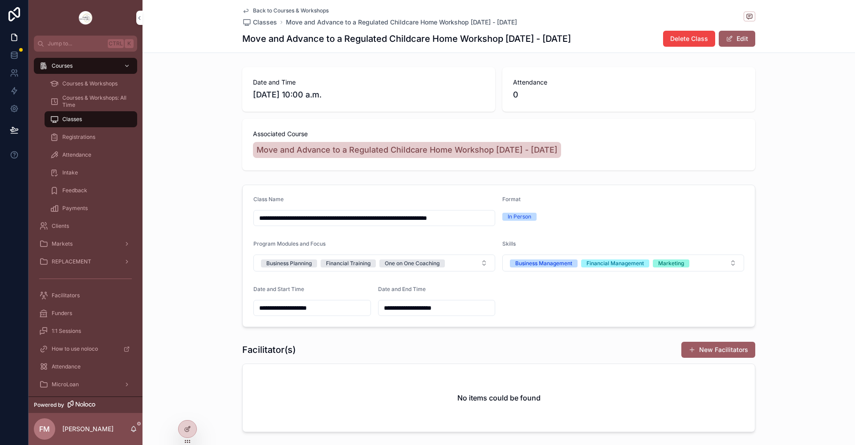
click at [268, 11] on span "Back to Courses & Workshops" at bounding box center [291, 10] width 76 height 7
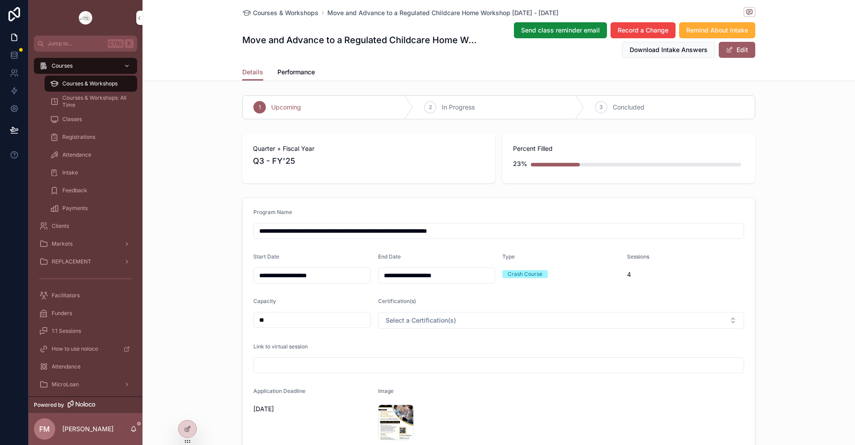
click at [730, 46] on span "scrollable content" at bounding box center [729, 49] width 7 height 7
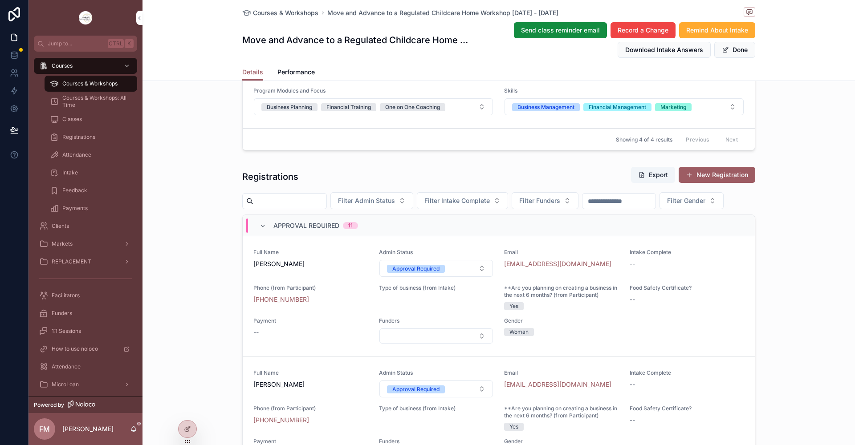
click at [183, 433] on div at bounding box center [188, 429] width 18 height 17
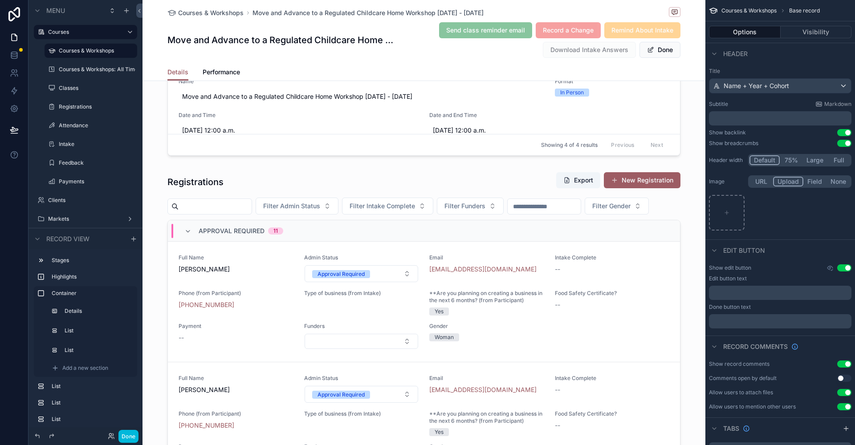
click at [129, 438] on button "Done" at bounding box center [128, 436] width 20 height 13
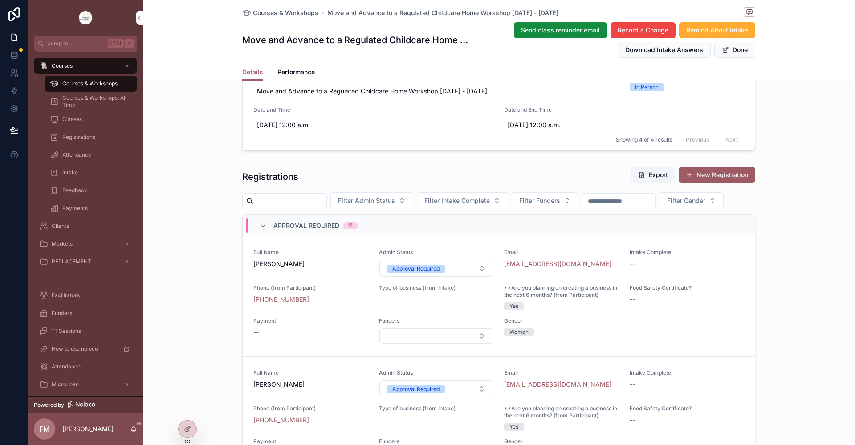
click at [625, 28] on span "Record a Change" at bounding box center [642, 30] width 51 height 9
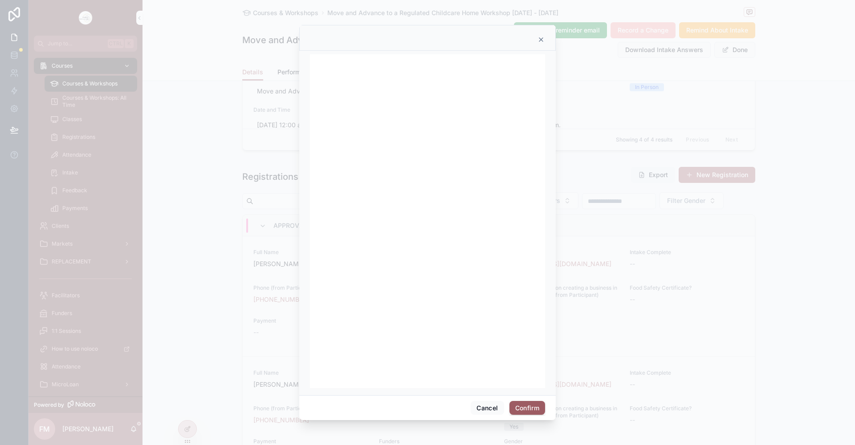
click at [540, 39] on icon at bounding box center [540, 39] width 7 height 7
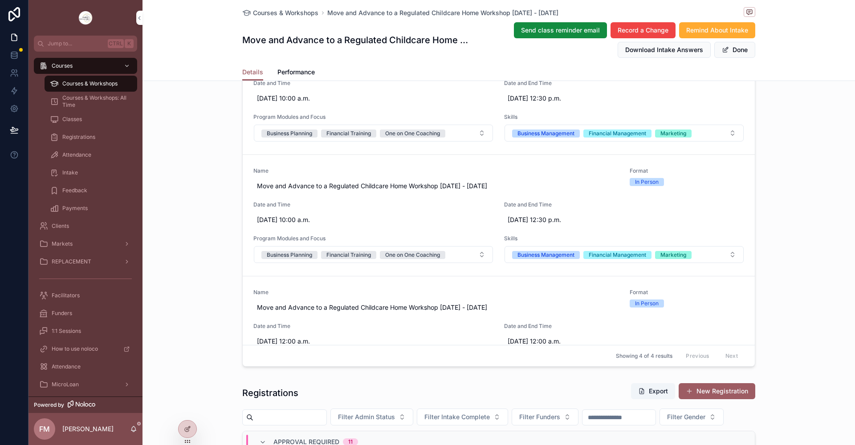
scroll to position [445, 0]
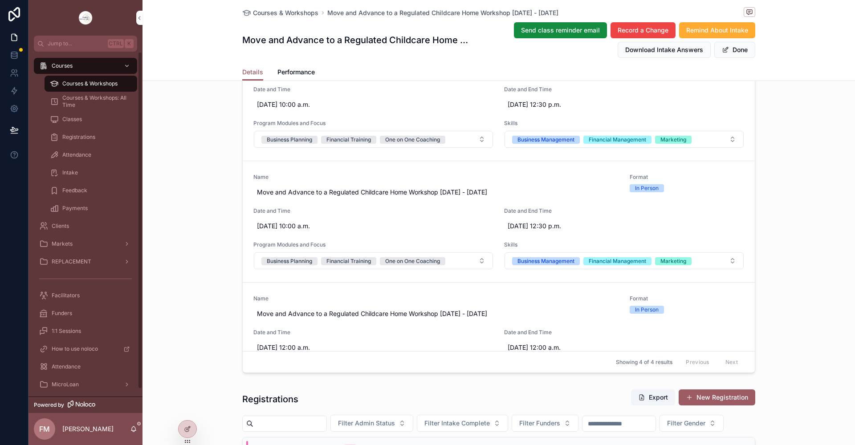
click at [102, 83] on span "Courses & Workshops" at bounding box center [89, 83] width 55 height 7
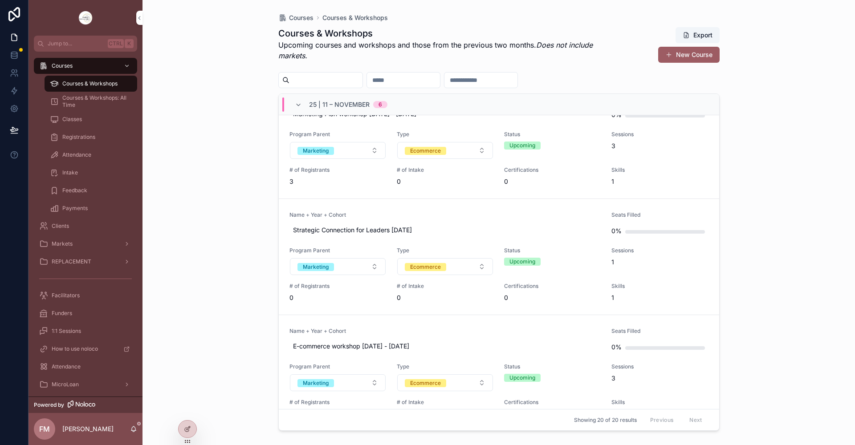
scroll to position [489, 0]
